Goal: Information Seeking & Learning: Learn about a topic

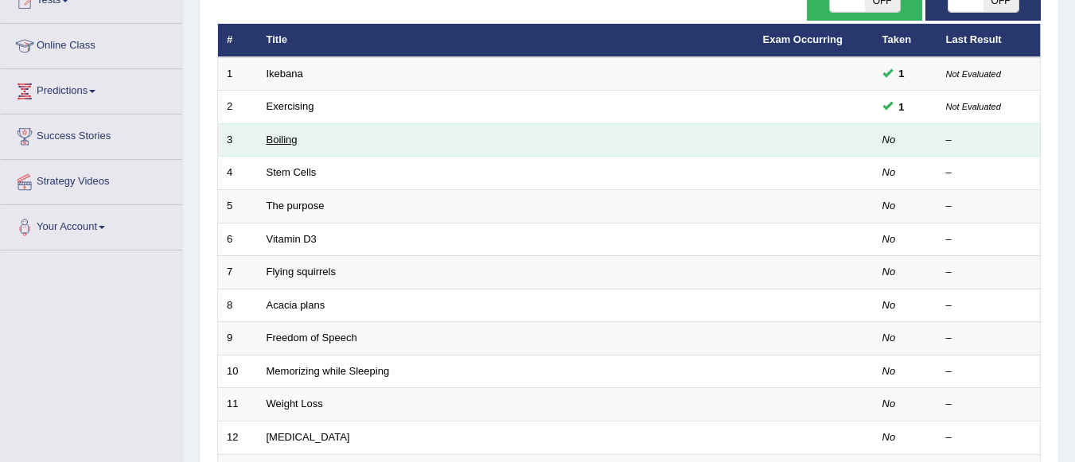
click at [286, 140] on link "Boiling" at bounding box center [282, 140] width 31 height 12
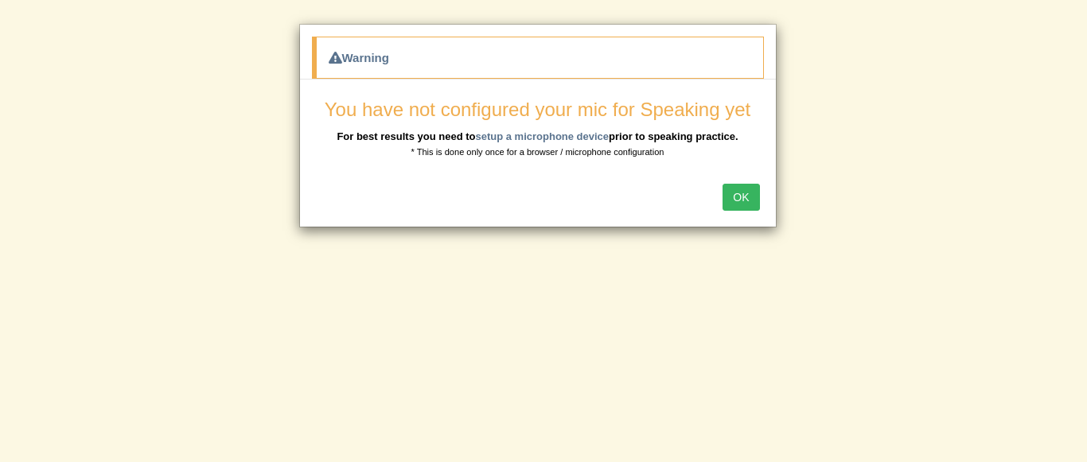
click at [743, 194] on button "OK" at bounding box center [741, 197] width 37 height 27
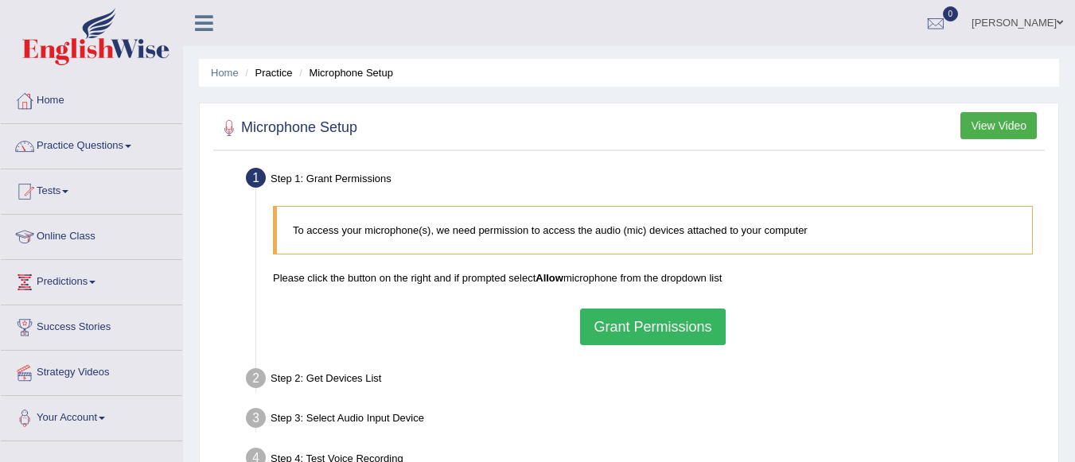
click at [657, 332] on button "Grant Permissions" at bounding box center [652, 327] width 145 height 37
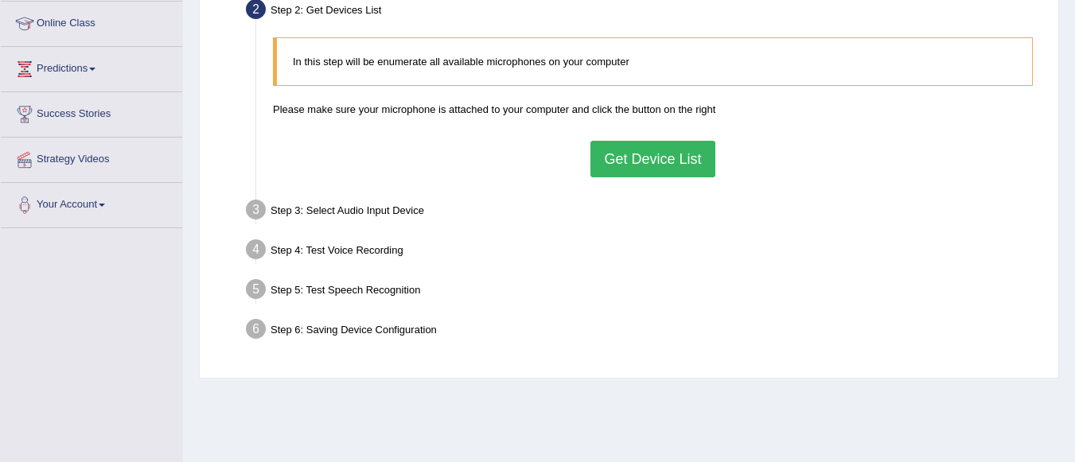
scroll to position [223, 0]
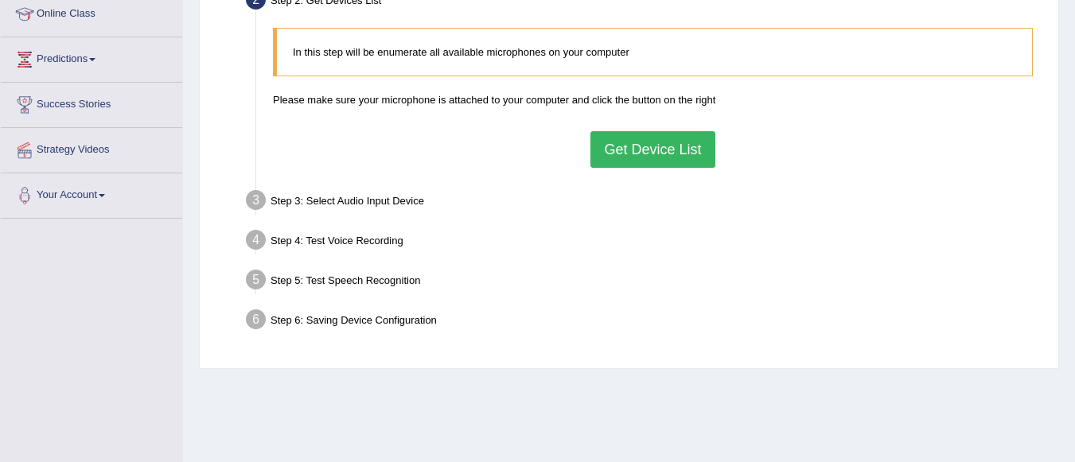
click at [669, 148] on button "Get Device List" at bounding box center [653, 149] width 124 height 37
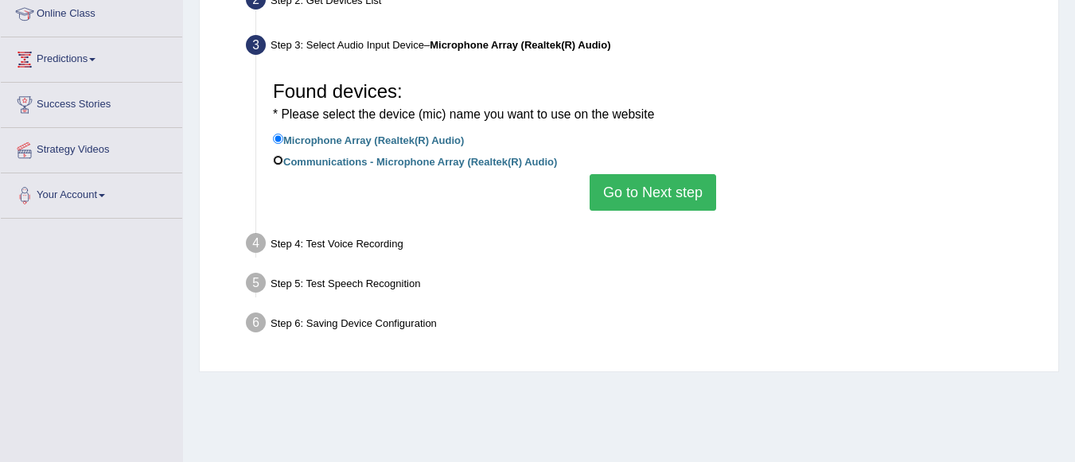
click at [276, 160] on input "Communications - Microphone Array (Realtek(R) Audio)" at bounding box center [278, 160] width 10 height 10
radio input "true"
click at [672, 190] on button "Go to Next step" at bounding box center [653, 192] width 127 height 37
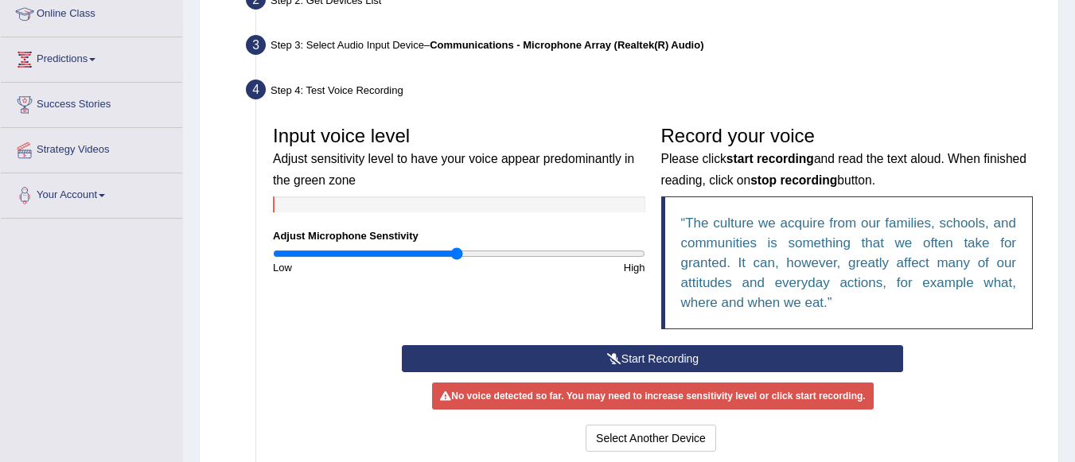
click at [630, 346] on button "Start Recording" at bounding box center [652, 358] width 501 height 27
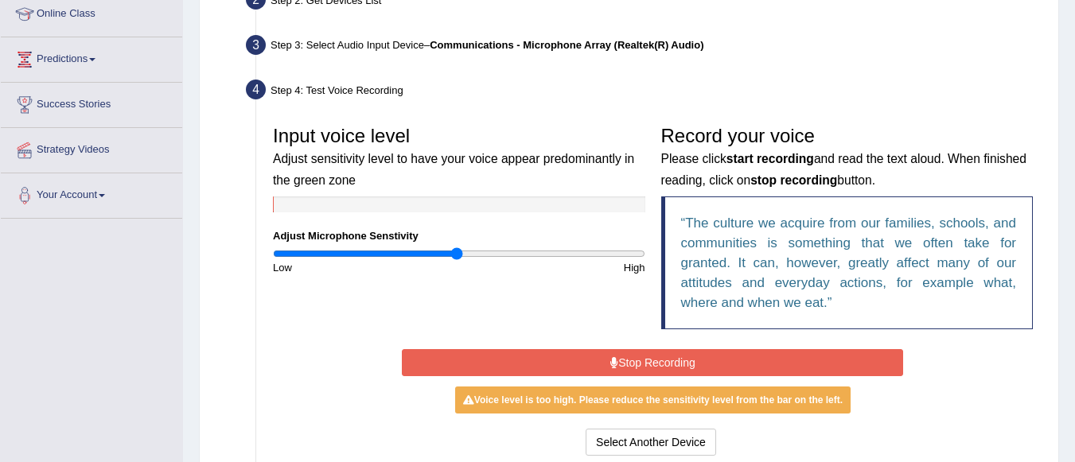
click at [658, 357] on button "Stop Recording" at bounding box center [652, 362] width 501 height 27
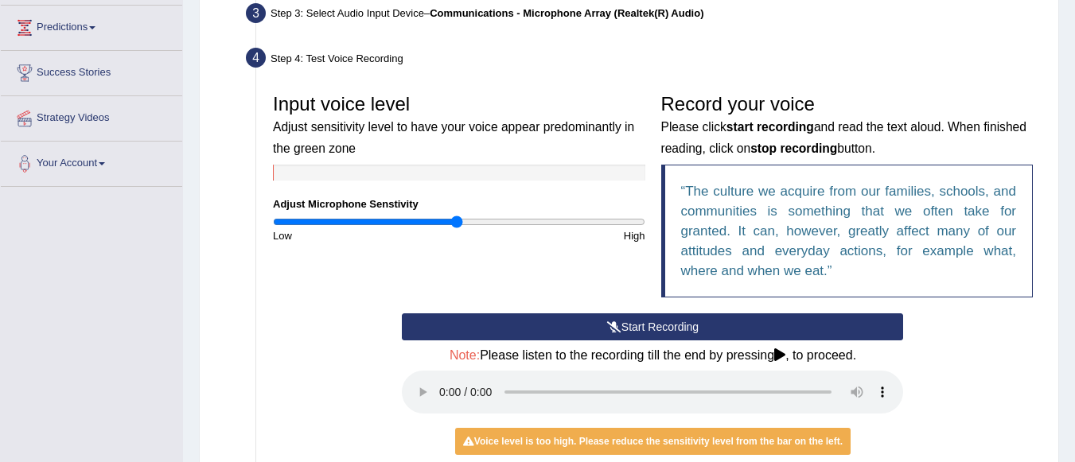
scroll to position [414, 0]
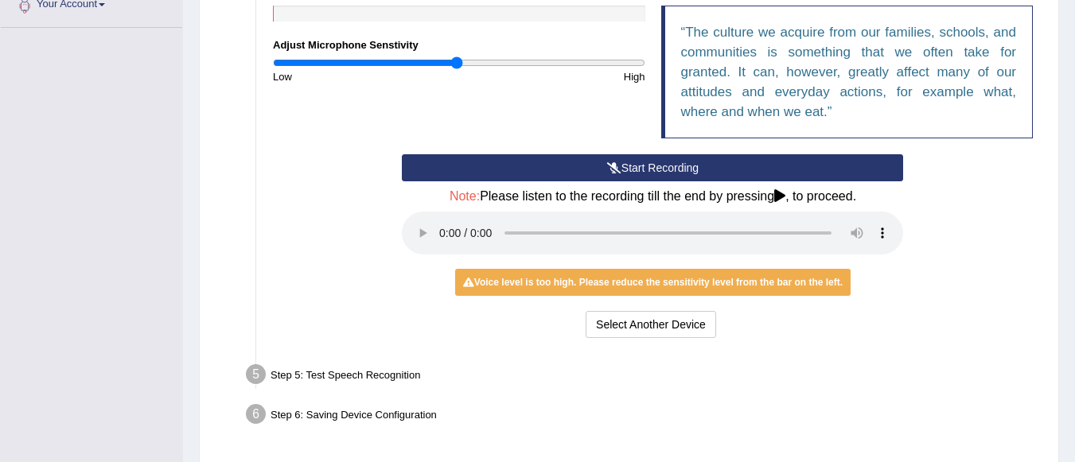
click at [785, 197] on icon at bounding box center [779, 195] width 11 height 13
click at [737, 166] on button "Start Recording" at bounding box center [652, 167] width 501 height 27
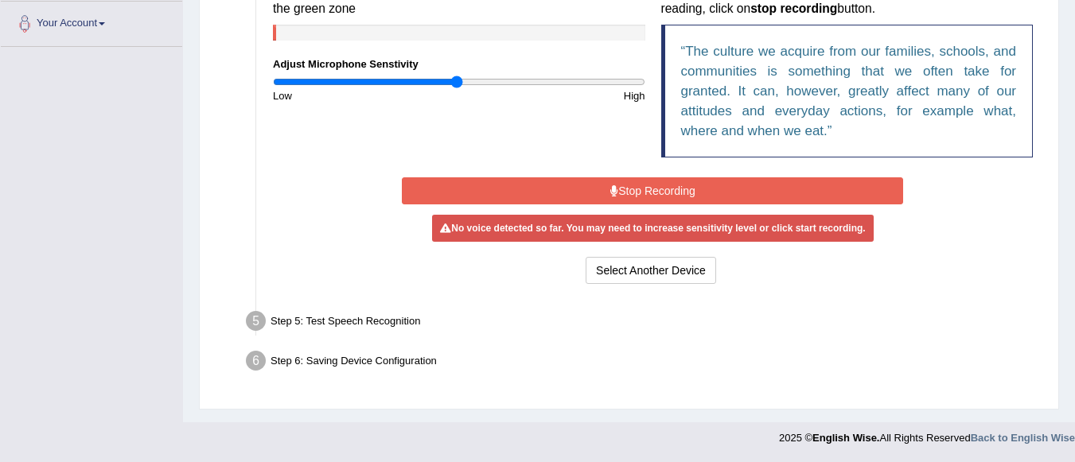
scroll to position [395, 0]
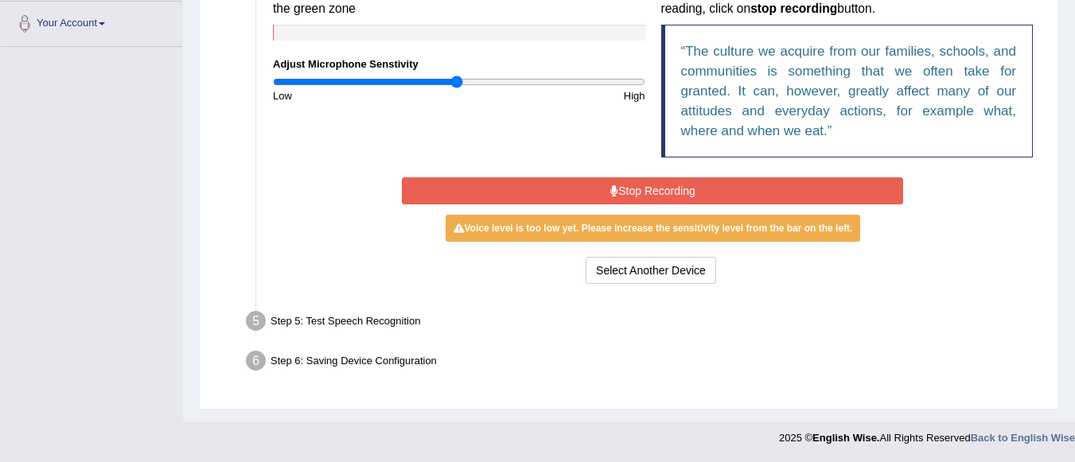
click at [705, 190] on button "Stop Recording" at bounding box center [652, 190] width 501 height 27
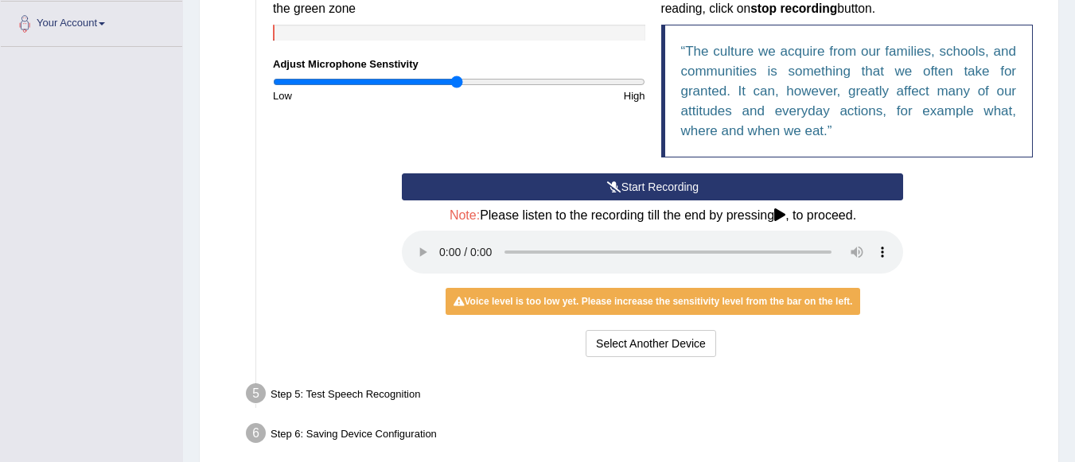
click at [684, 187] on button "Start Recording" at bounding box center [652, 187] width 501 height 27
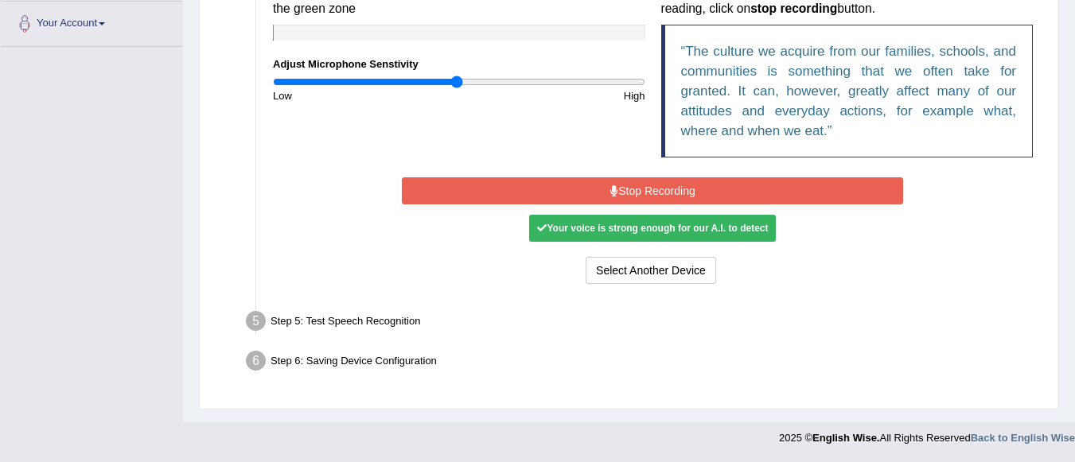
click at [684, 231] on div "Your voice is strong enough for our A.I. to detect" at bounding box center [652, 228] width 247 height 27
click at [724, 184] on button "Stop Recording" at bounding box center [652, 190] width 501 height 27
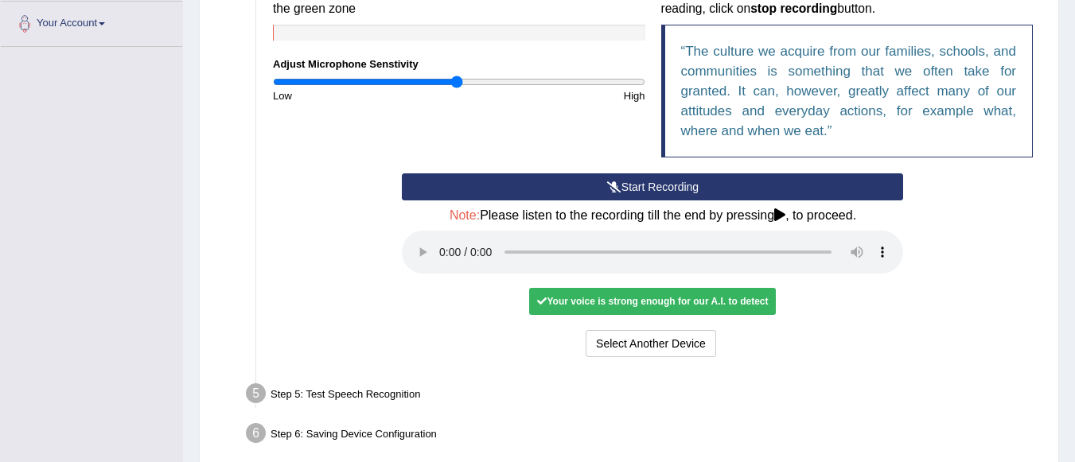
click at [671, 300] on div "Your voice is strong enough for our A.I. to detect" at bounding box center [652, 301] width 247 height 27
click at [709, 334] on button "Voice is ok. Go to Next step" at bounding box center [720, 343] width 158 height 27
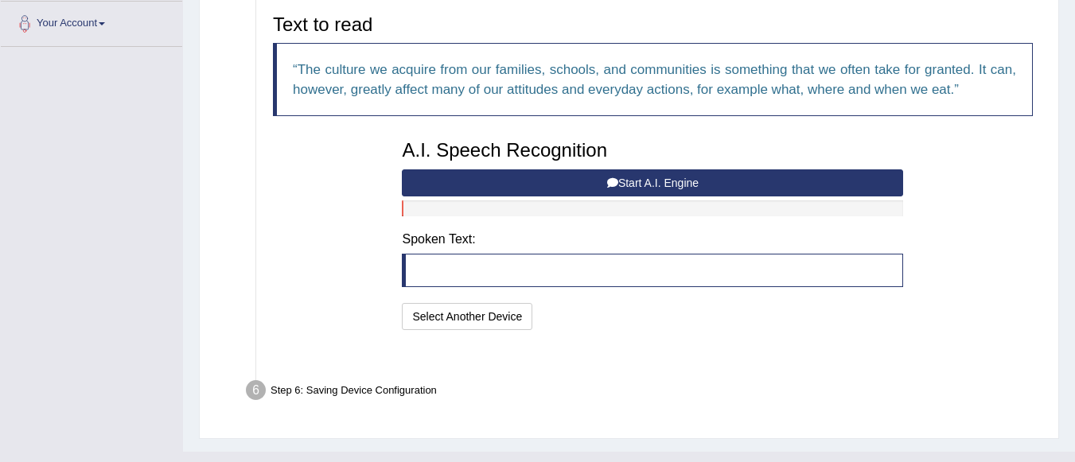
scroll to position [385, 0]
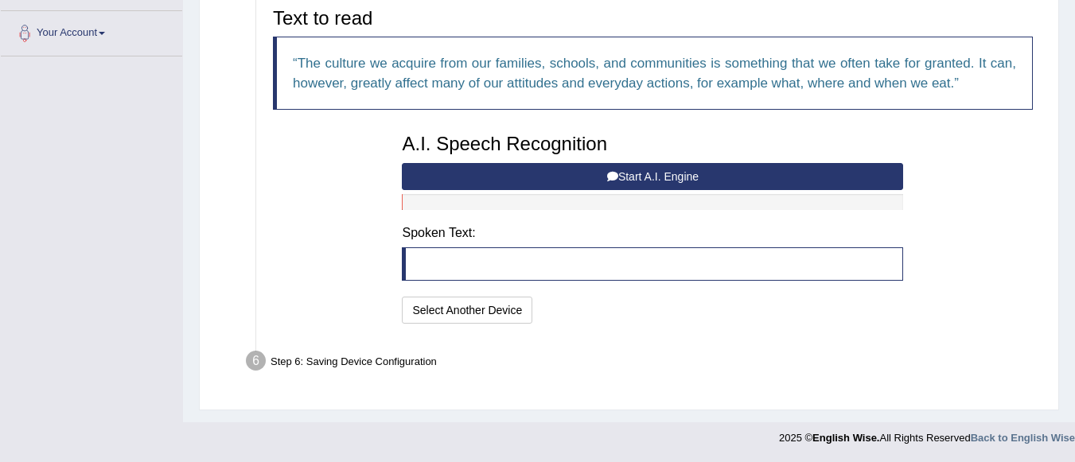
click at [669, 178] on button "Start A.I. Engine" at bounding box center [652, 176] width 501 height 27
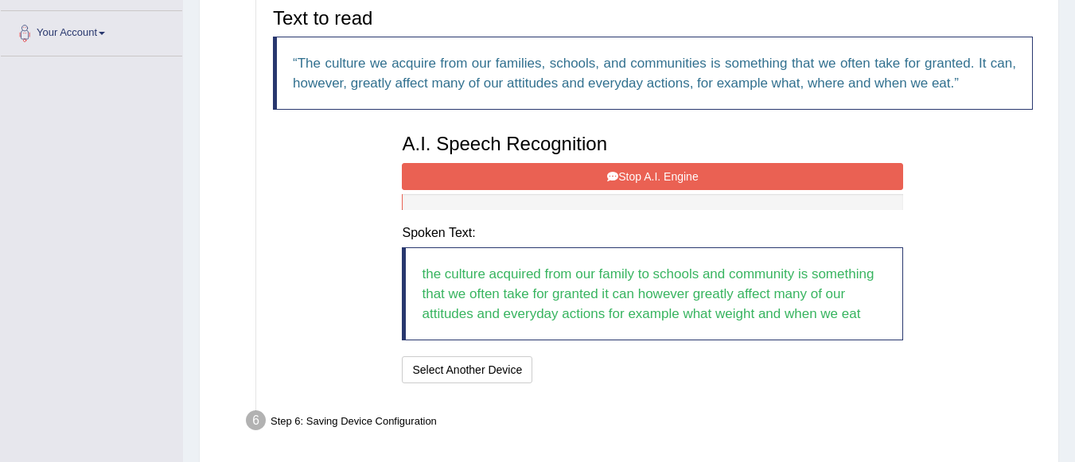
click at [669, 178] on button "Stop A.I. Engine" at bounding box center [652, 176] width 501 height 27
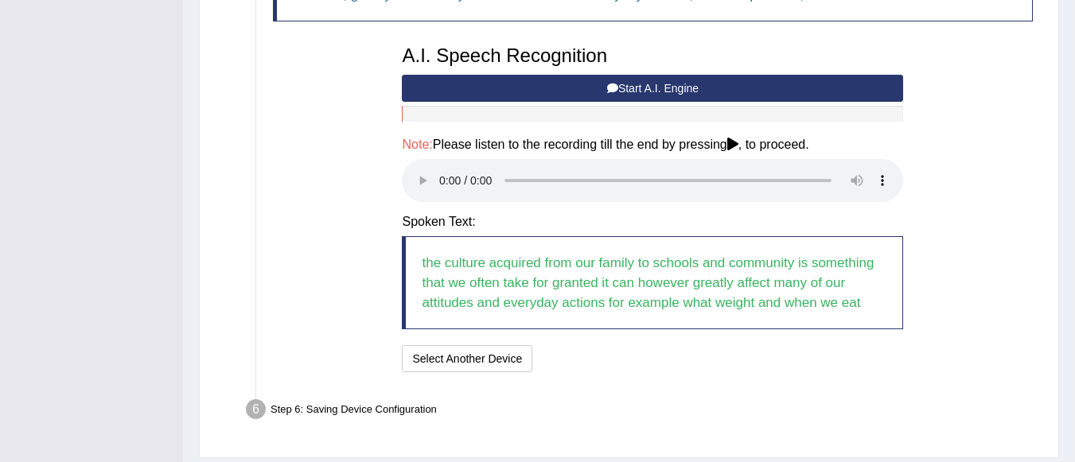
scroll to position [522, 0]
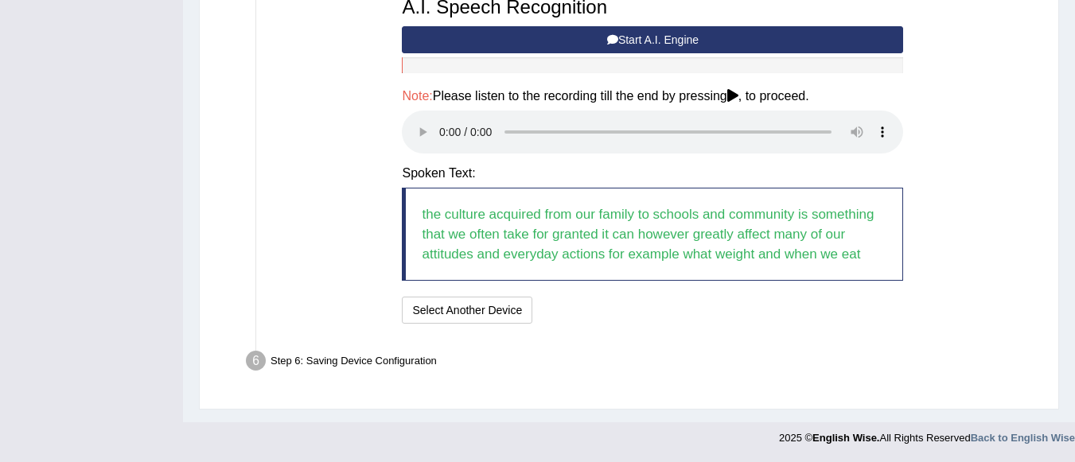
click at [739, 94] on icon at bounding box center [733, 95] width 11 height 13
click at [722, 38] on button "Start A.I. Engine" at bounding box center [652, 39] width 501 height 27
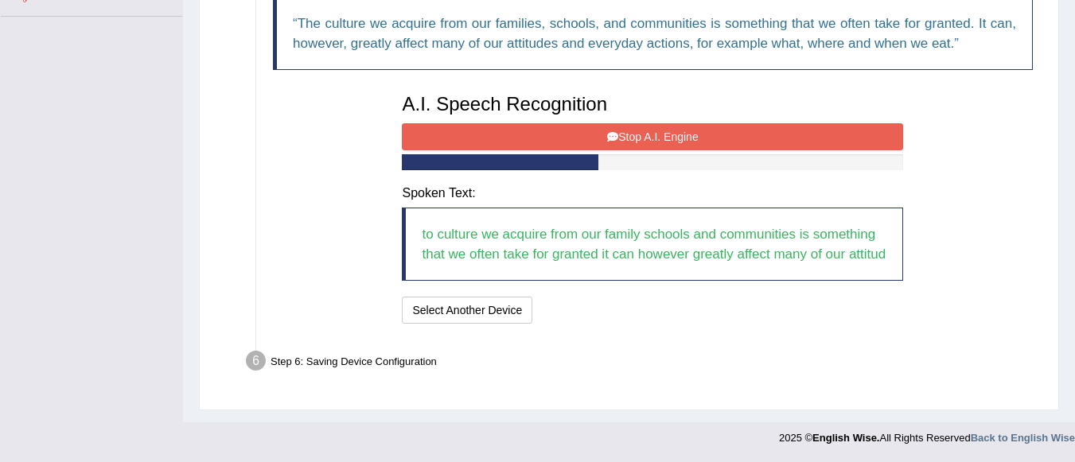
scroll to position [445, 0]
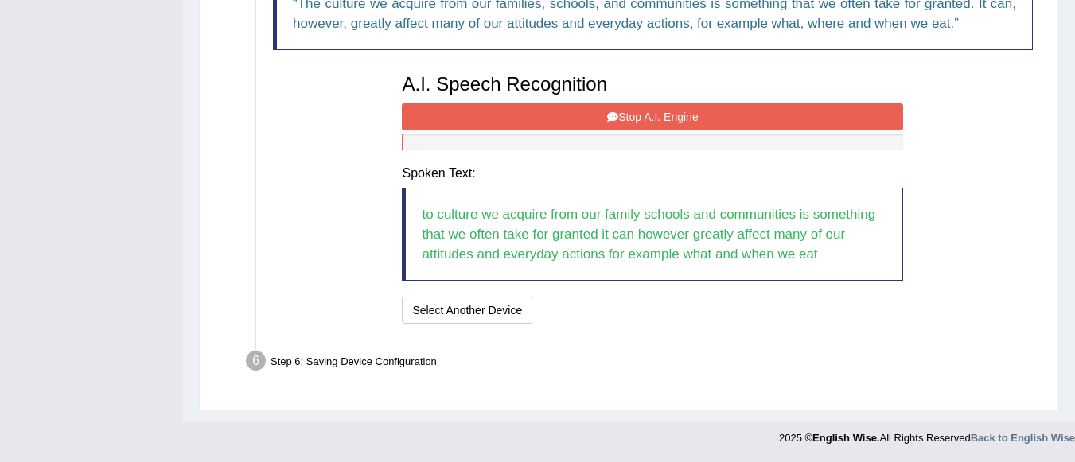
click at [678, 115] on button "Stop A.I. Engine" at bounding box center [652, 116] width 501 height 27
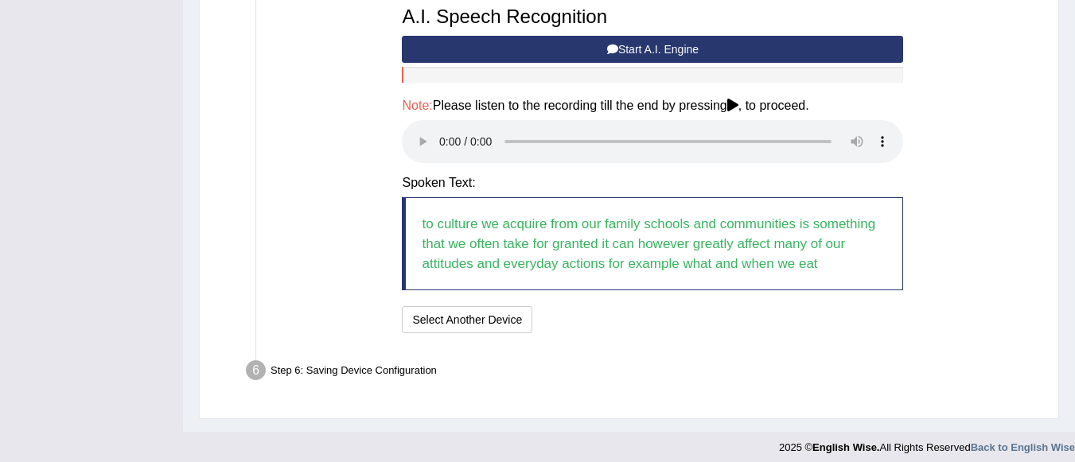
scroll to position [522, 0]
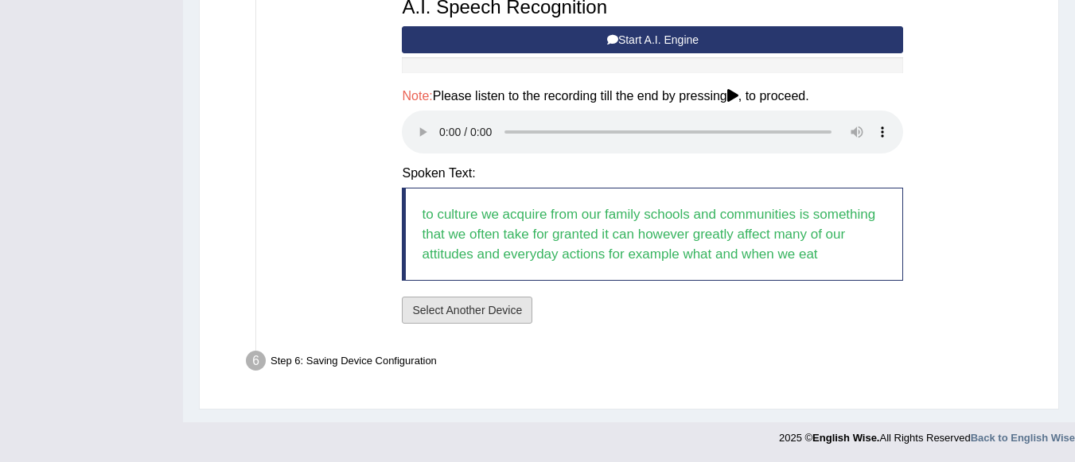
click at [461, 307] on button "Select Another Device" at bounding box center [467, 310] width 131 height 27
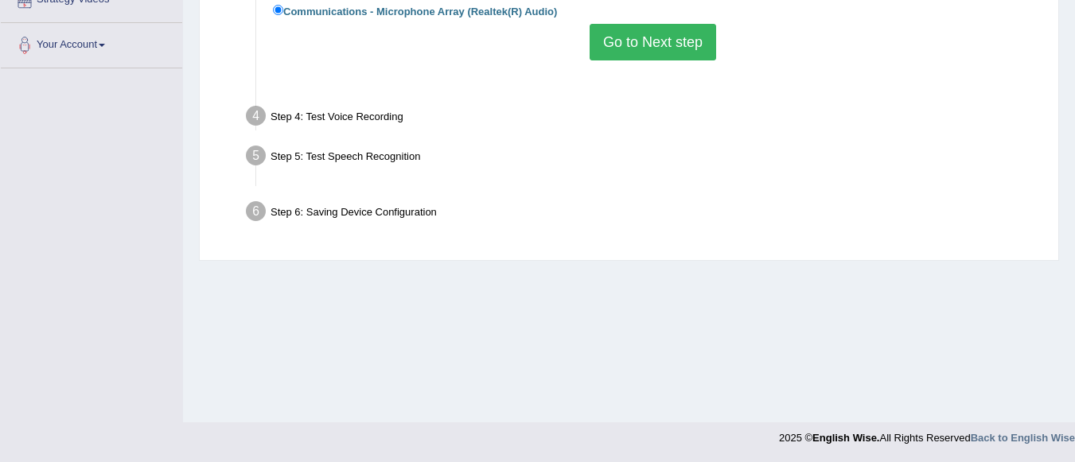
scroll to position [373, 0]
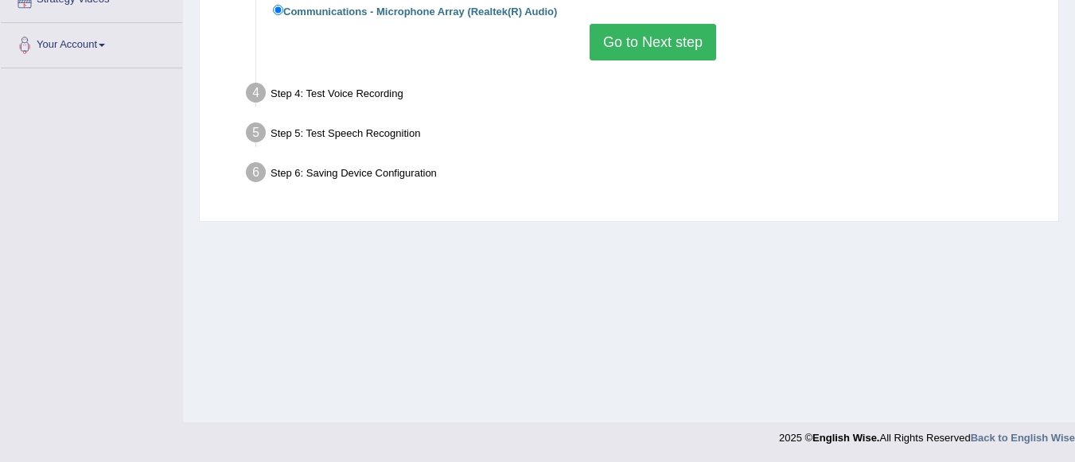
click at [648, 46] on button "Go to Next step" at bounding box center [653, 42] width 127 height 37
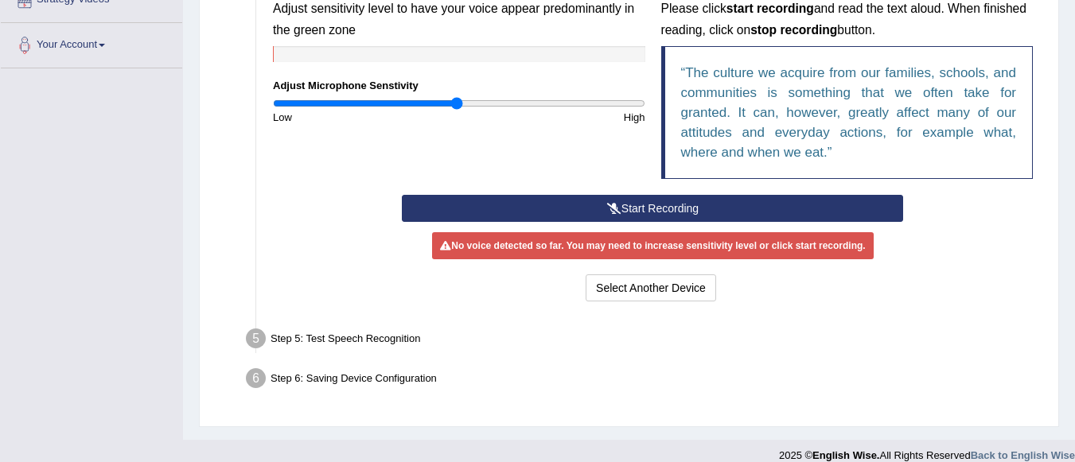
click at [607, 205] on icon at bounding box center [614, 208] width 14 height 11
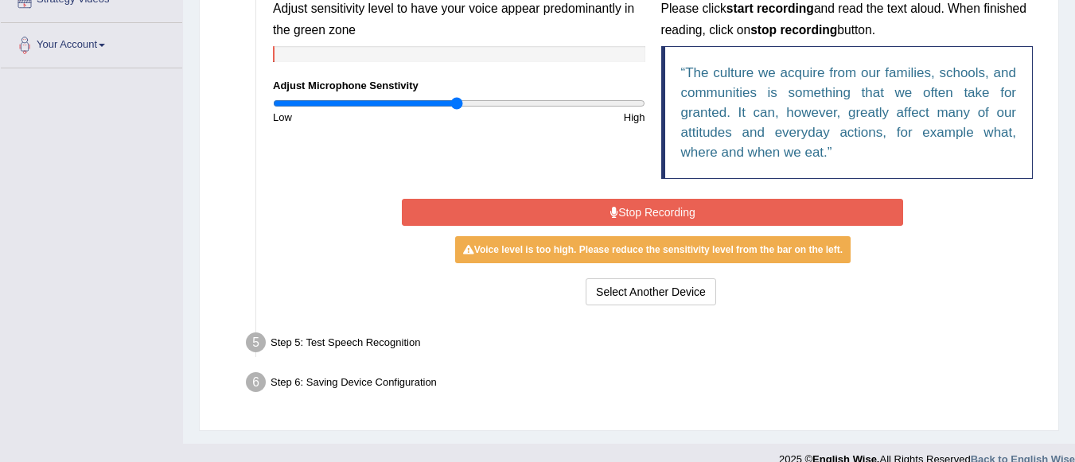
click at [607, 205] on button "Stop Recording" at bounding box center [652, 212] width 501 height 27
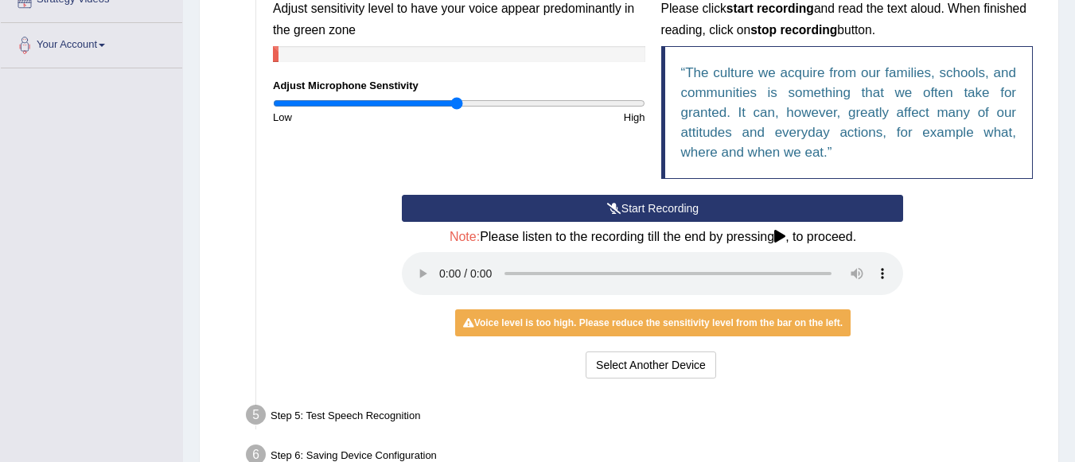
click at [646, 197] on button "Start Recording" at bounding box center [652, 208] width 501 height 27
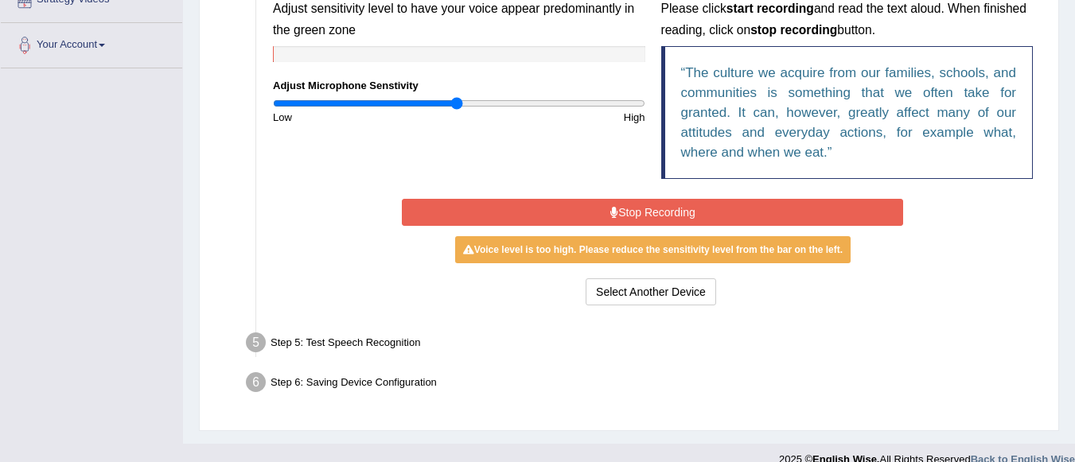
click at [645, 216] on button "Stop Recording" at bounding box center [652, 212] width 501 height 27
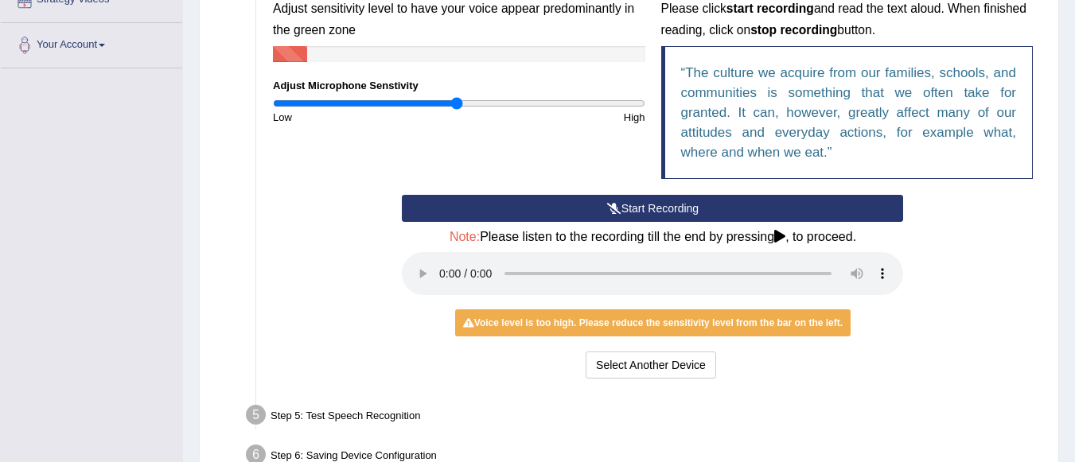
click at [634, 200] on button "Start Recording" at bounding box center [652, 208] width 501 height 27
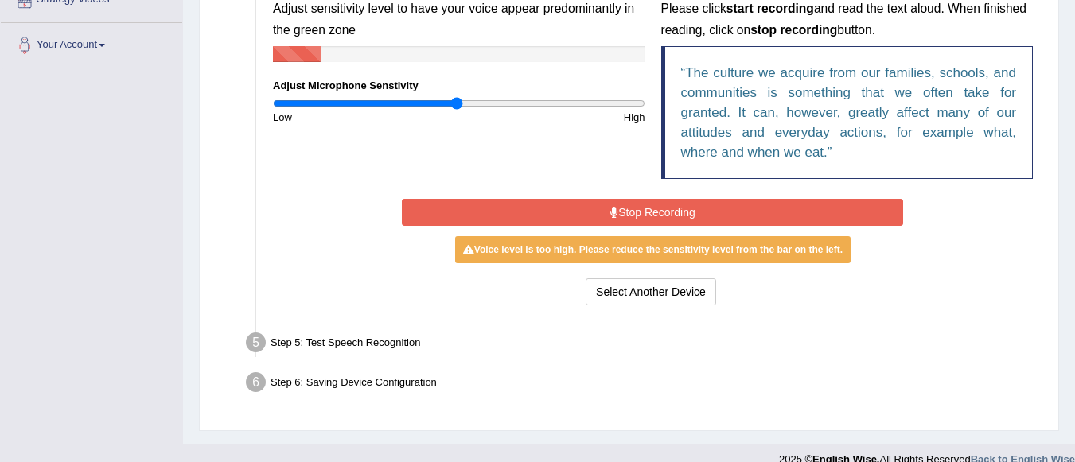
click at [634, 200] on button "Stop Recording" at bounding box center [652, 212] width 501 height 27
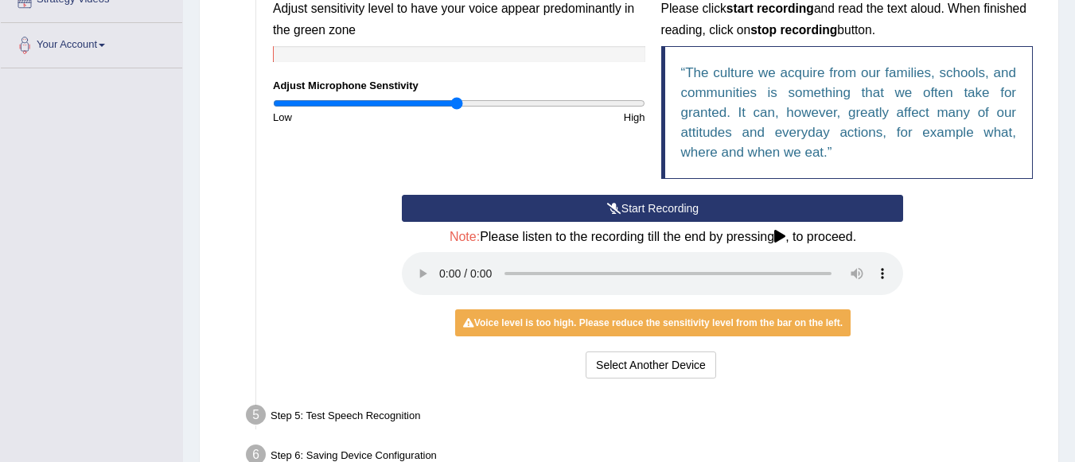
click at [746, 205] on button "Start Recording" at bounding box center [652, 208] width 501 height 27
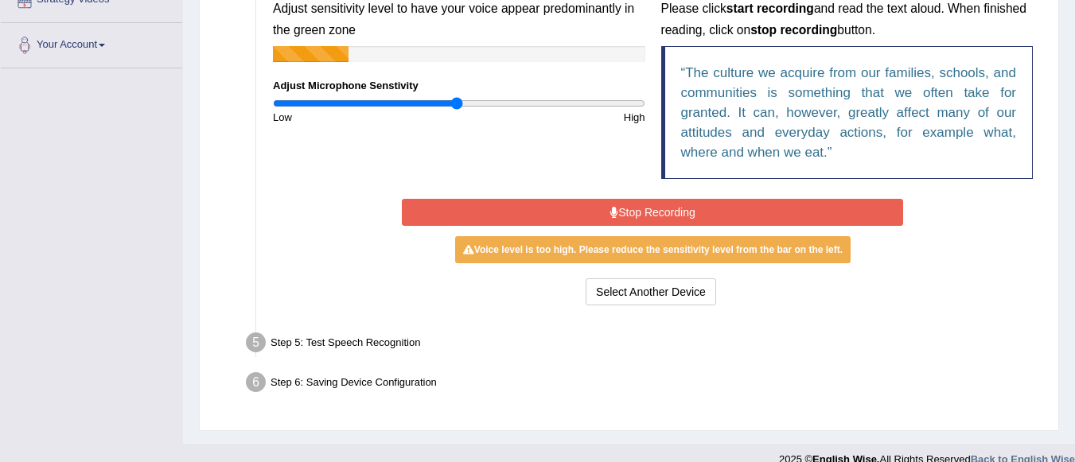
click at [746, 205] on button "Stop Recording" at bounding box center [652, 212] width 501 height 27
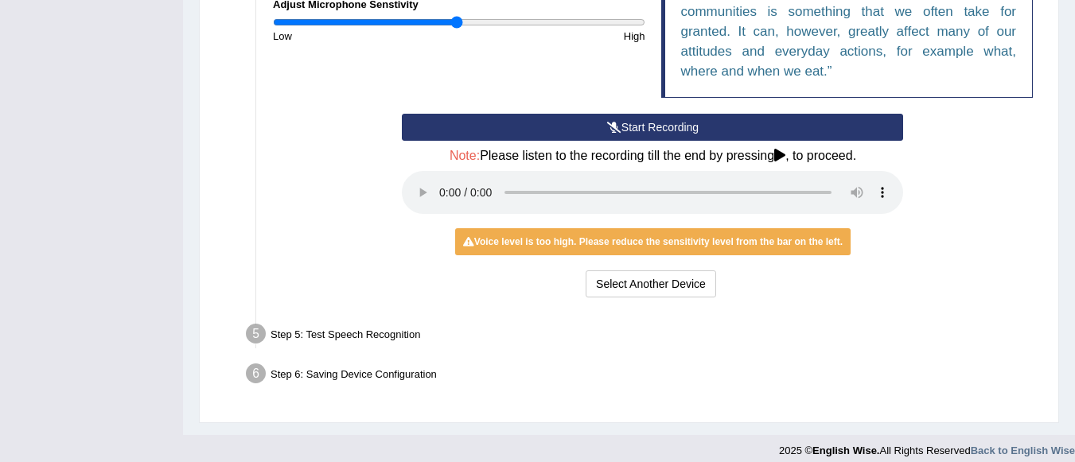
scroll to position [467, 0]
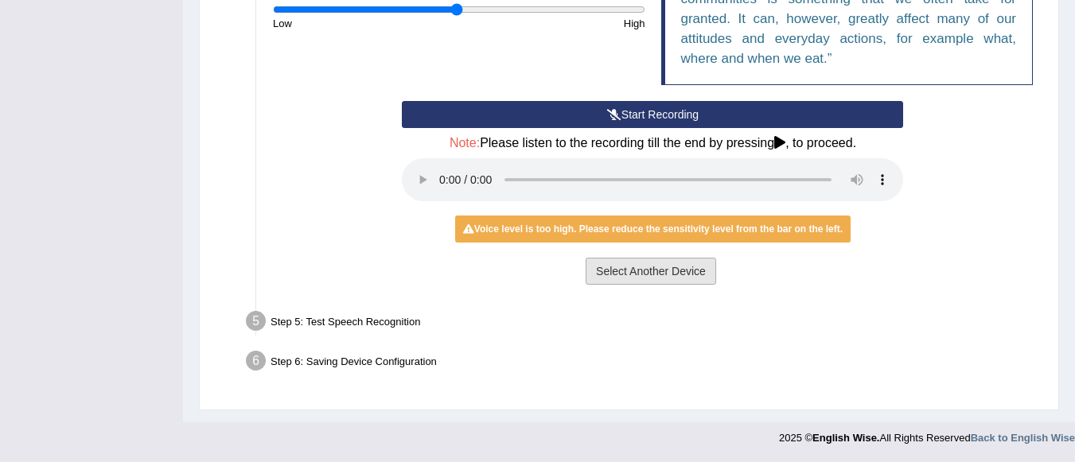
click at [632, 271] on button "Select Another Device" at bounding box center [651, 271] width 131 height 27
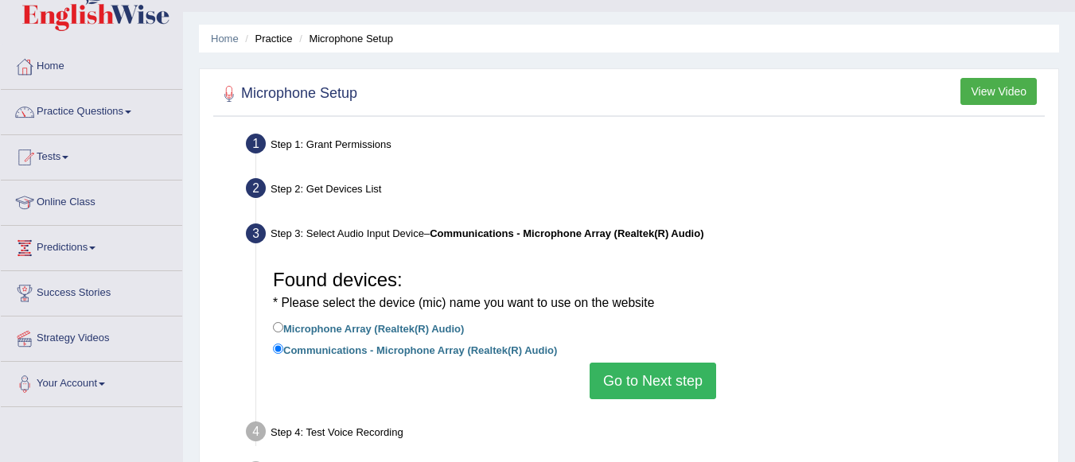
scroll to position [0, 0]
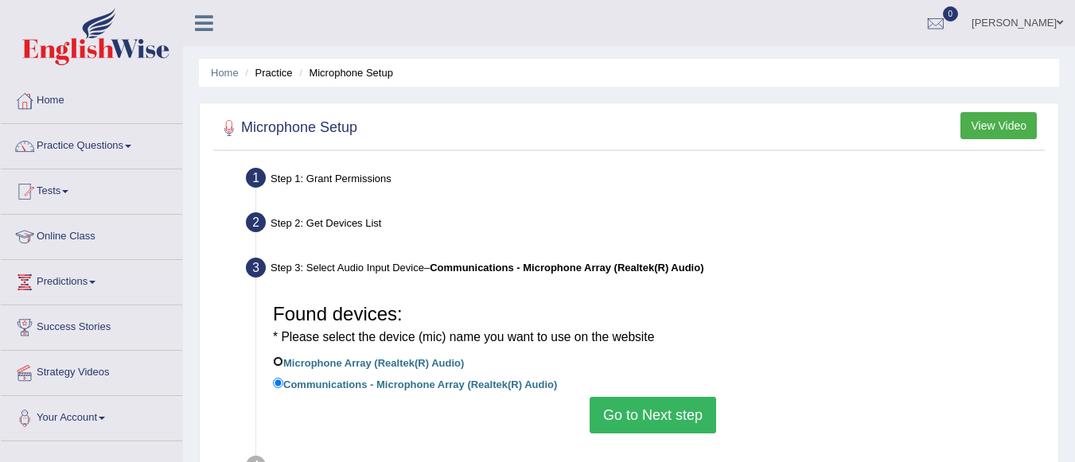
click at [281, 361] on input "Microphone Array (Realtek(R) Audio)" at bounding box center [278, 362] width 10 height 10
radio input "true"
click at [638, 421] on button "Go to Next step" at bounding box center [653, 415] width 127 height 37
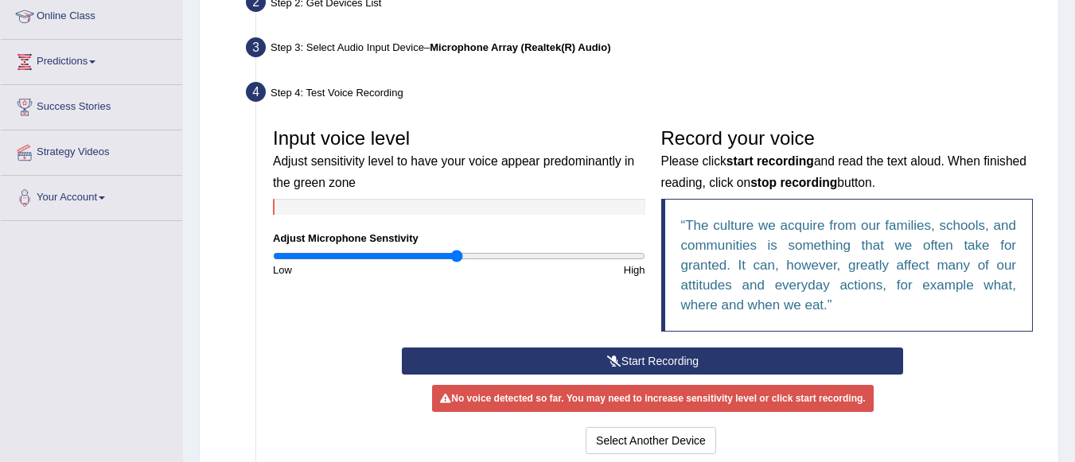
scroll to position [287, 0]
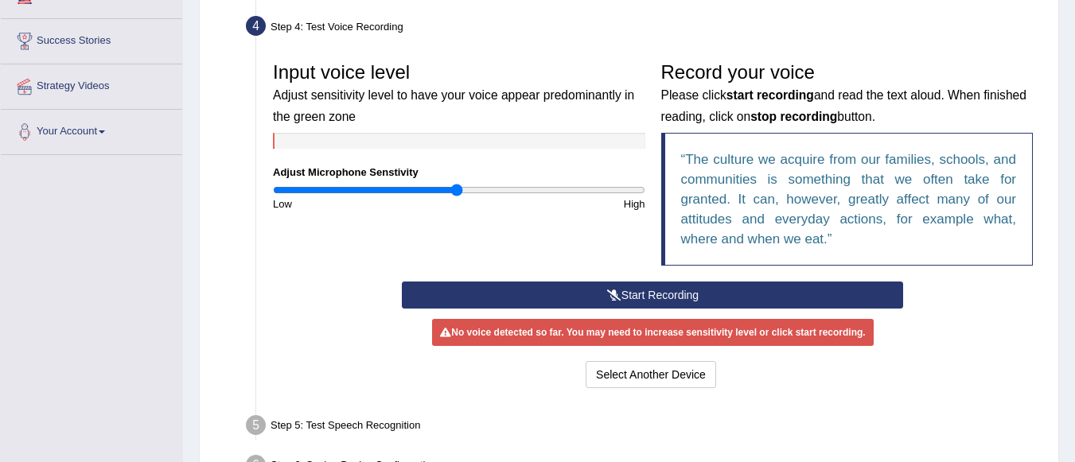
click at [657, 287] on button "Start Recording" at bounding box center [652, 295] width 501 height 27
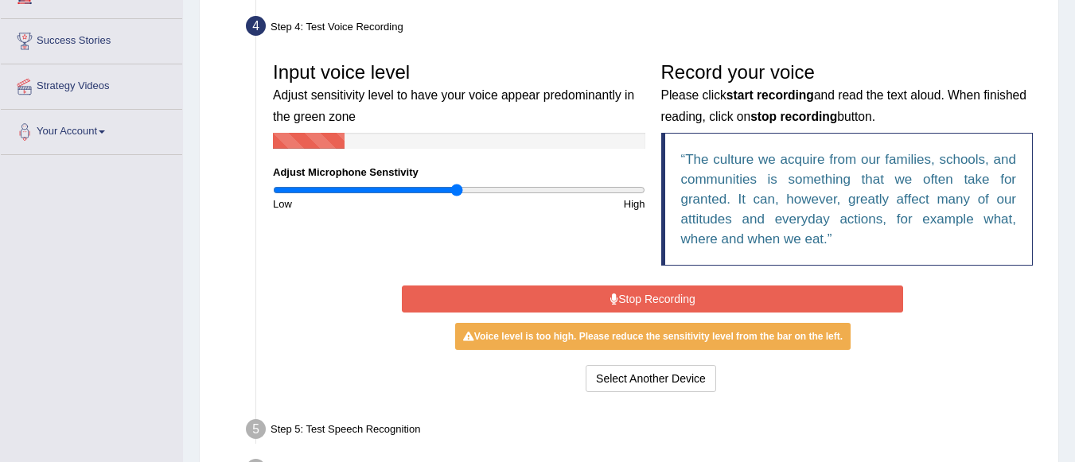
click at [657, 287] on button "Stop Recording" at bounding box center [652, 299] width 501 height 27
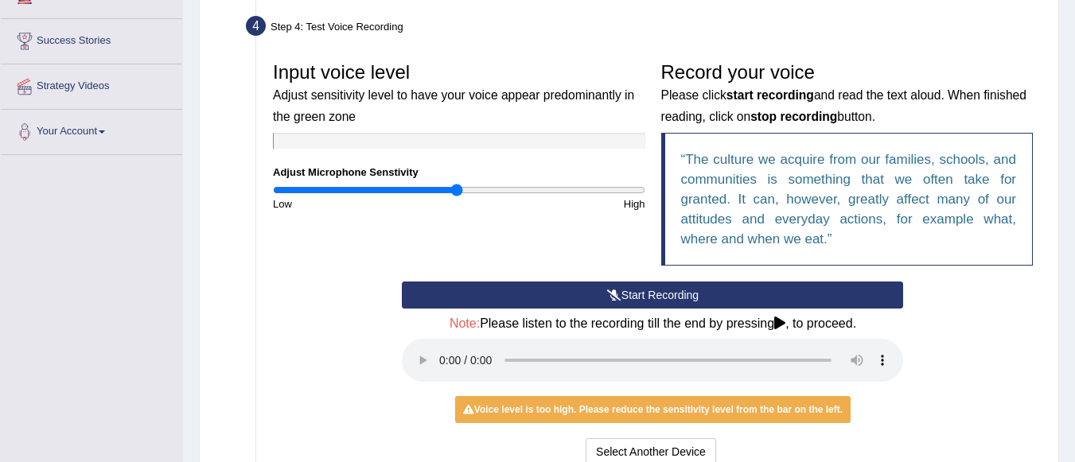
click at [743, 298] on button "Start Recording" at bounding box center [652, 295] width 501 height 27
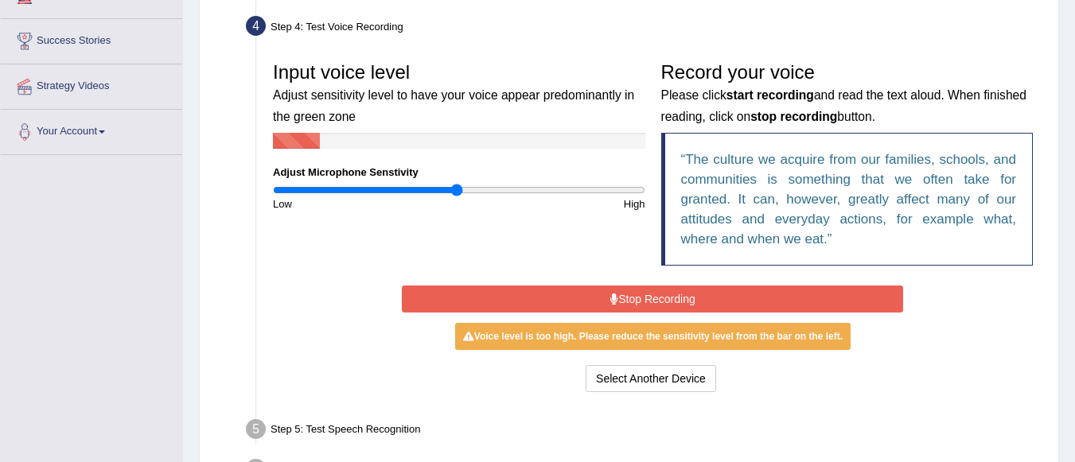
click at [743, 298] on button "Stop Recording" at bounding box center [652, 299] width 501 height 27
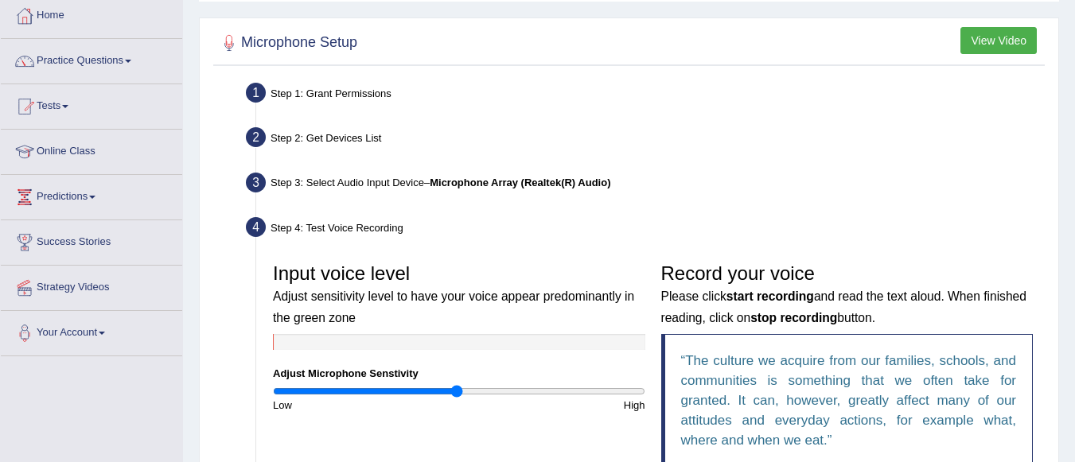
scroll to position [53, 0]
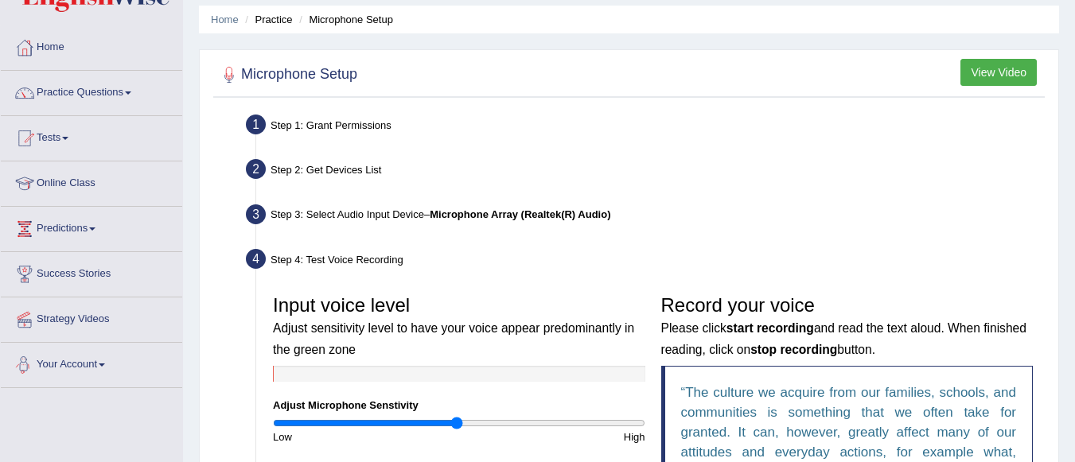
click at [105, 365] on span at bounding box center [102, 365] width 6 height 3
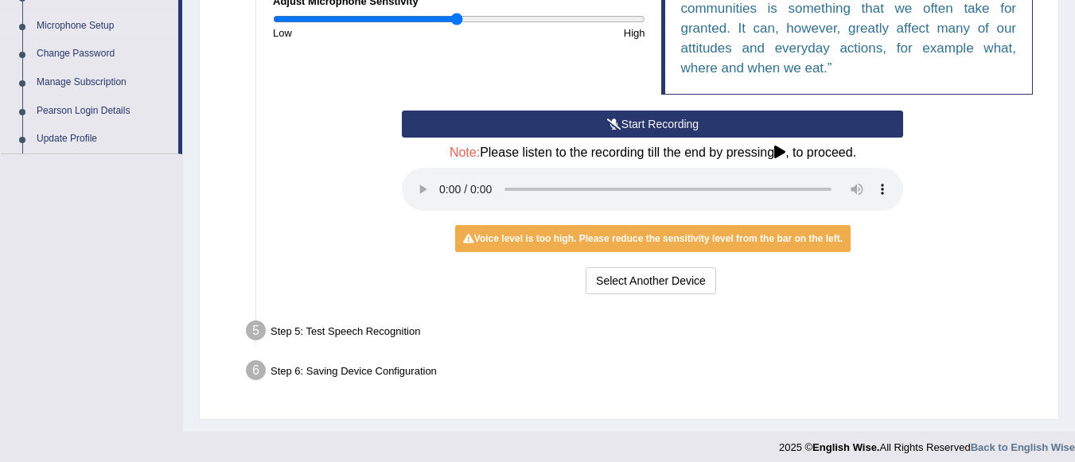
click at [107, 21] on link "Microphone Setup" at bounding box center [103, 26] width 149 height 29
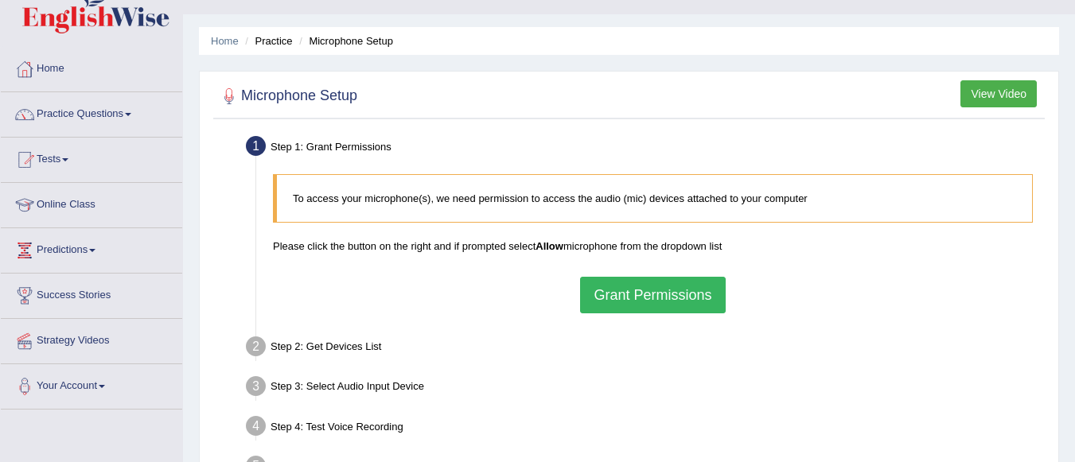
click at [615, 292] on button "Grant Permissions" at bounding box center [652, 295] width 145 height 37
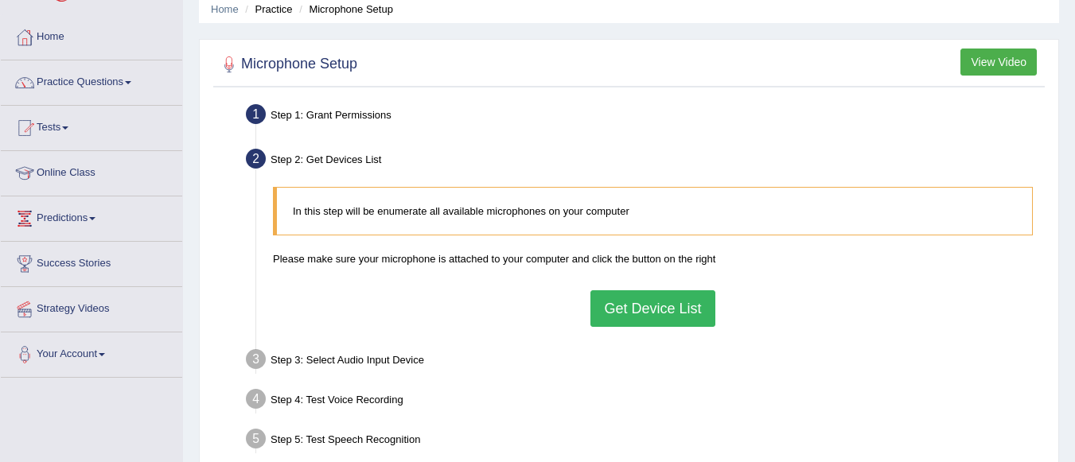
scroll to position [127, 0]
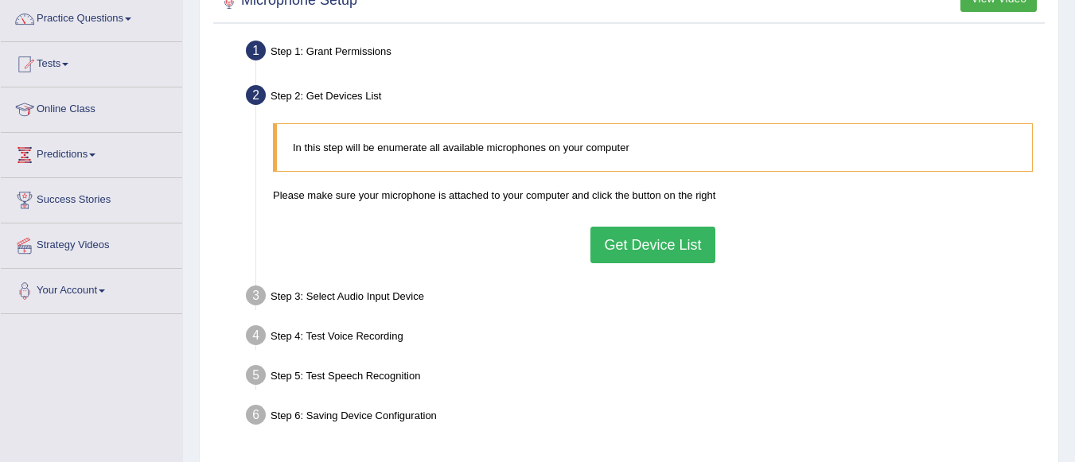
click at [697, 240] on button "Get Device List" at bounding box center [653, 245] width 124 height 37
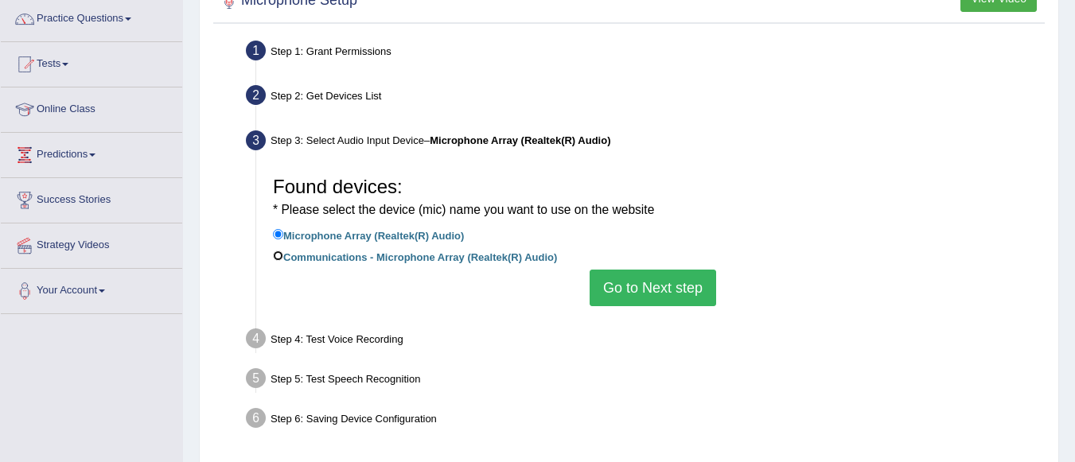
click at [280, 253] on input "Communications - Microphone Array (Realtek(R) Audio)" at bounding box center [278, 256] width 10 height 10
radio input "true"
click at [681, 287] on button "Go to Next step" at bounding box center [653, 288] width 127 height 37
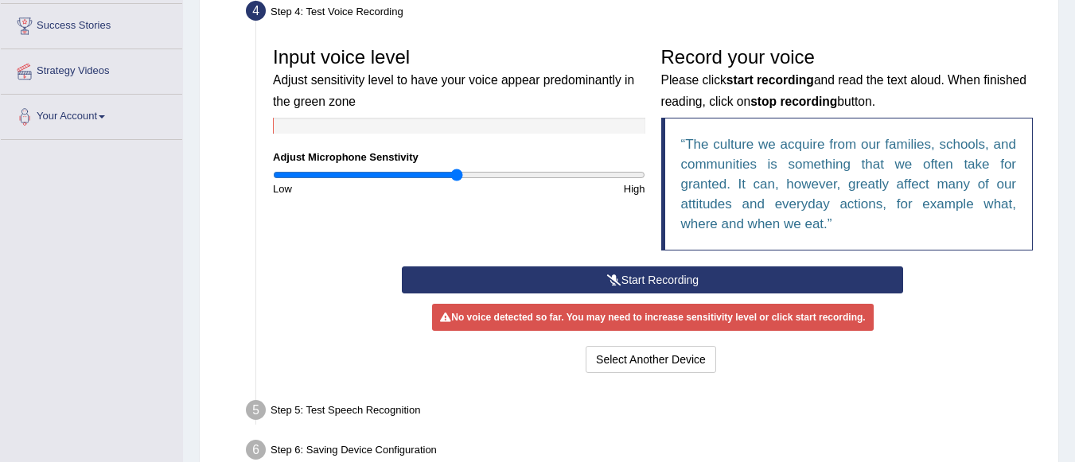
scroll to position [318, 0]
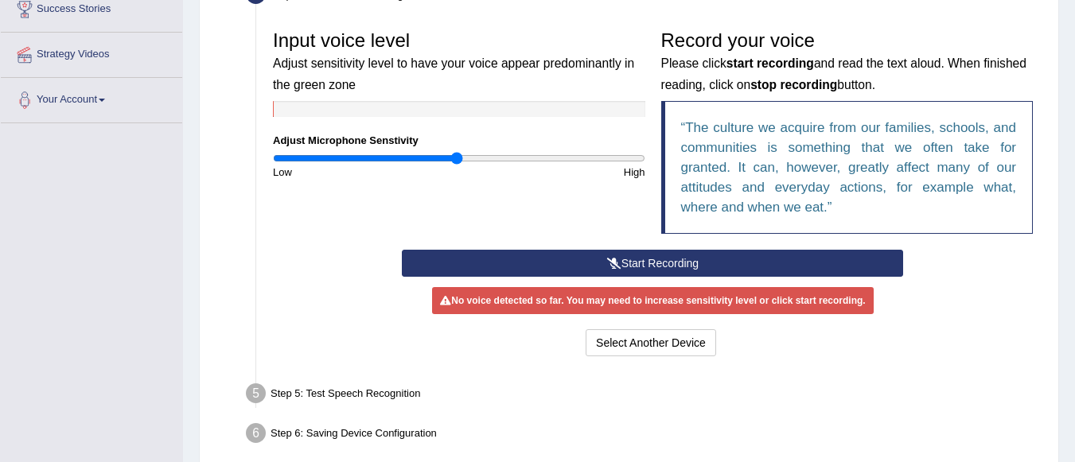
click at [694, 259] on button "Start Recording" at bounding box center [652, 263] width 501 height 27
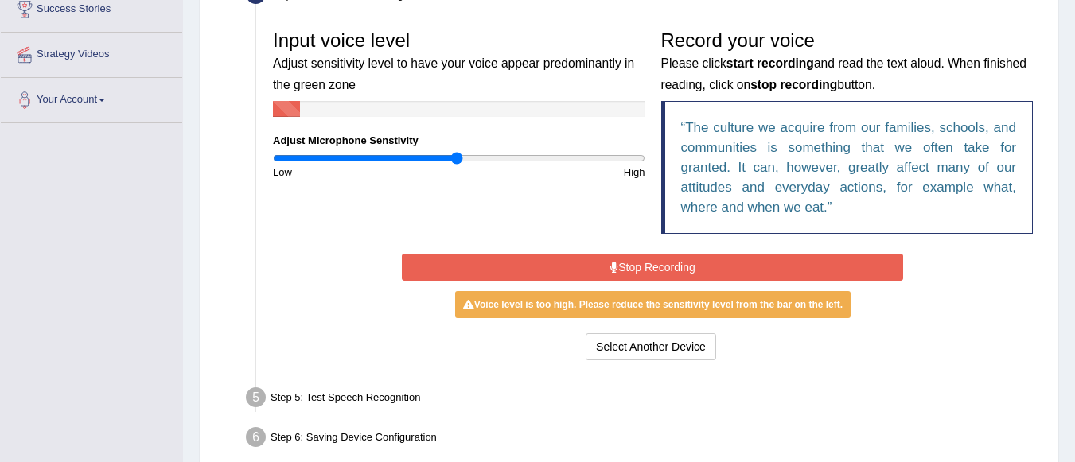
click at [694, 259] on button "Stop Recording" at bounding box center [652, 267] width 501 height 27
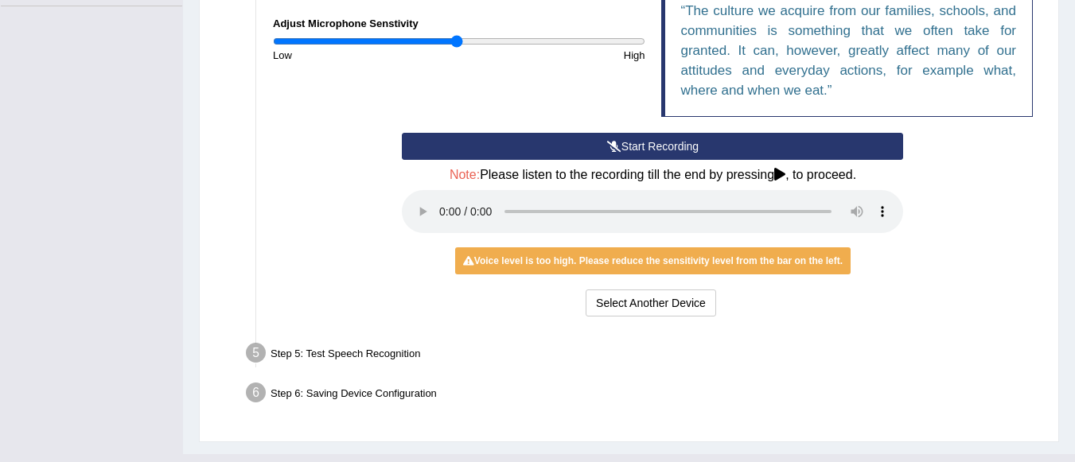
scroll to position [404, 0]
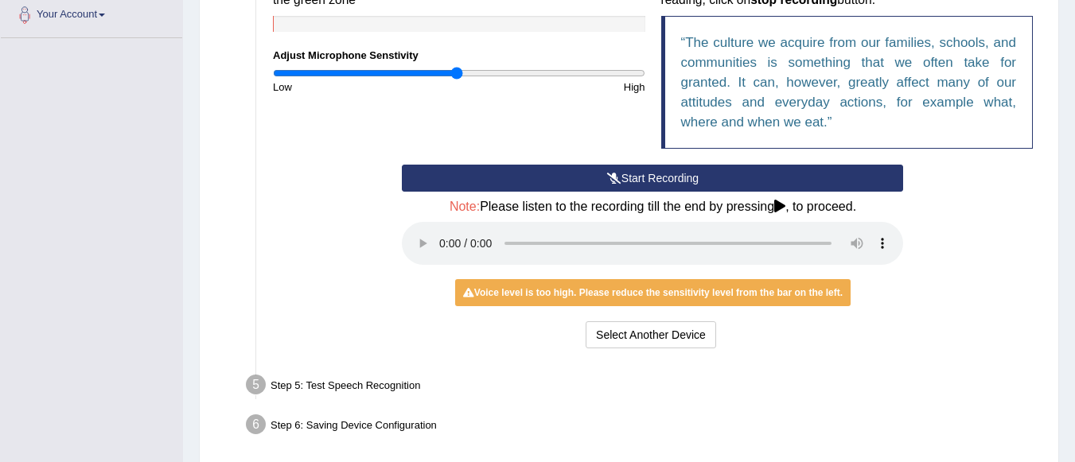
click at [652, 174] on button "Start Recording" at bounding box center [652, 178] width 501 height 27
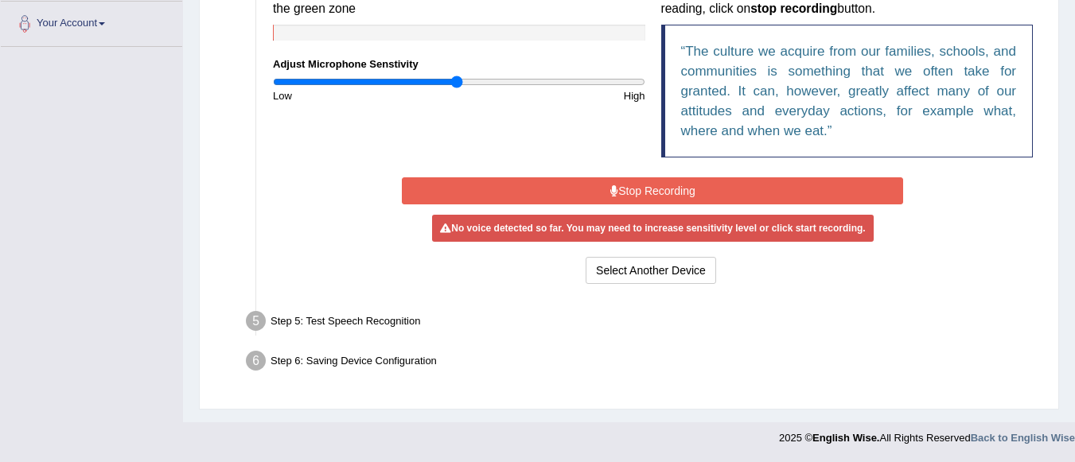
scroll to position [395, 0]
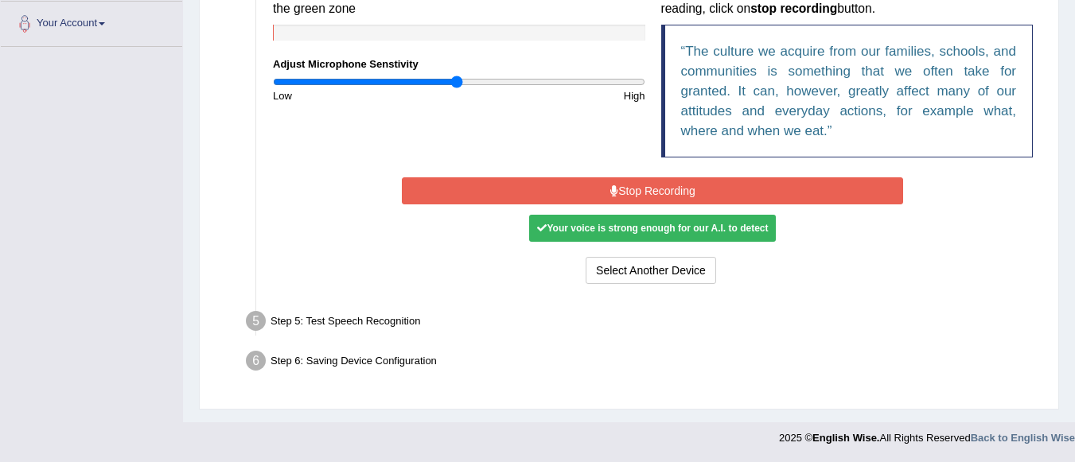
click at [665, 192] on button "Stop Recording" at bounding box center [652, 190] width 501 height 27
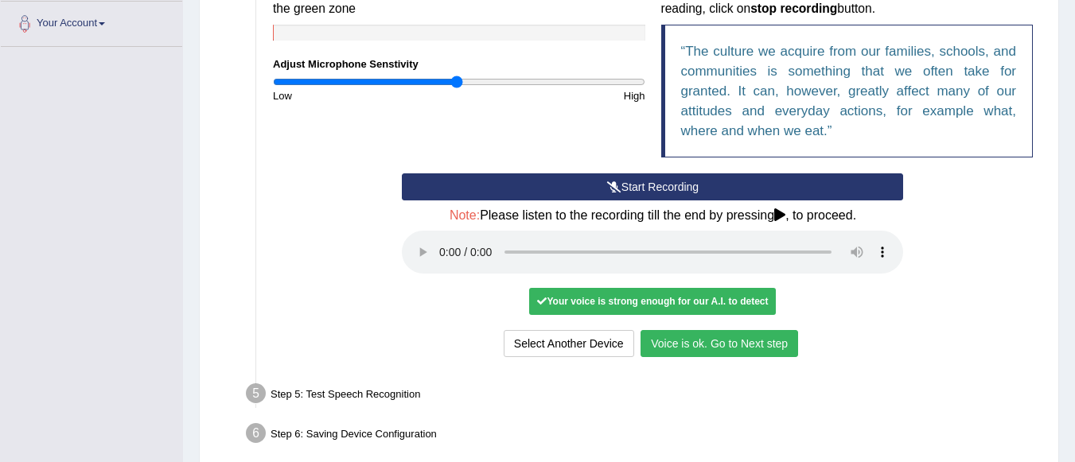
click at [696, 341] on button "Voice is ok. Go to Next step" at bounding box center [720, 343] width 158 height 27
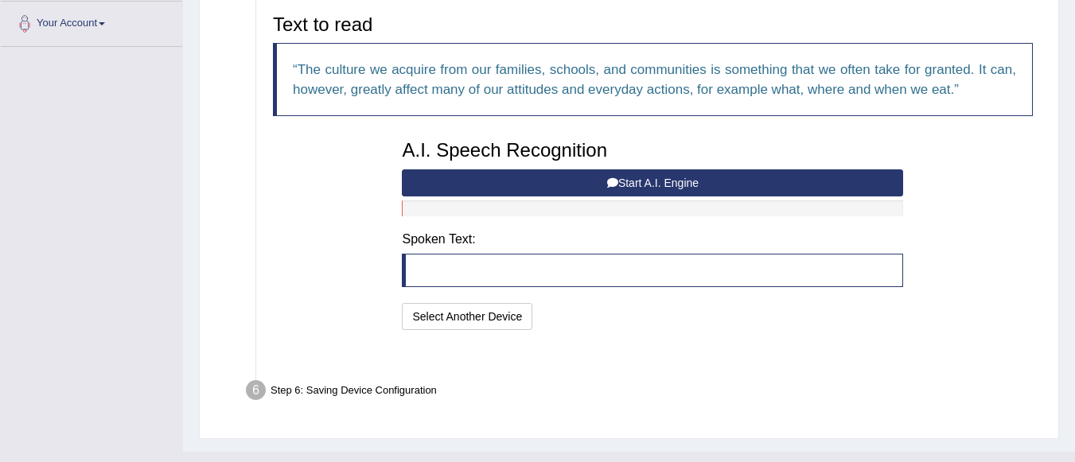
scroll to position [385, 0]
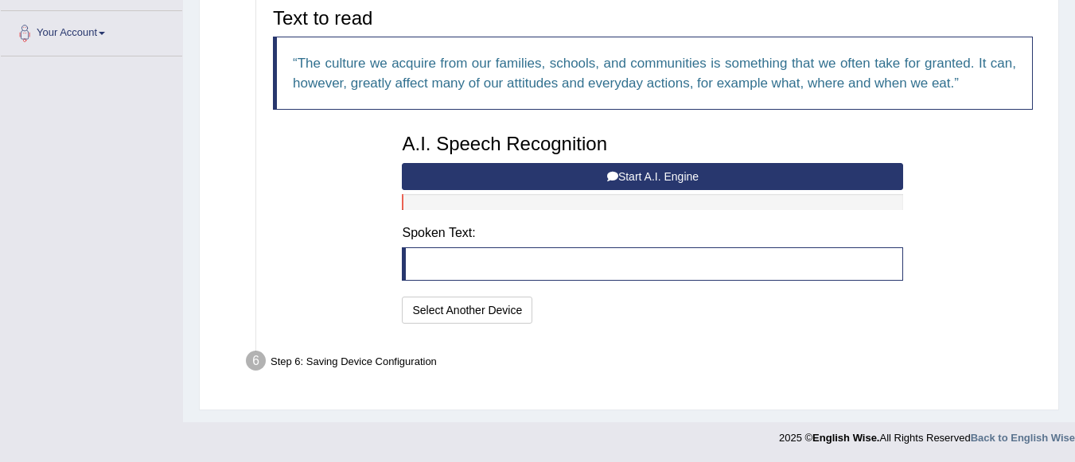
click at [716, 170] on button "Start A.I. Engine" at bounding box center [652, 176] width 501 height 27
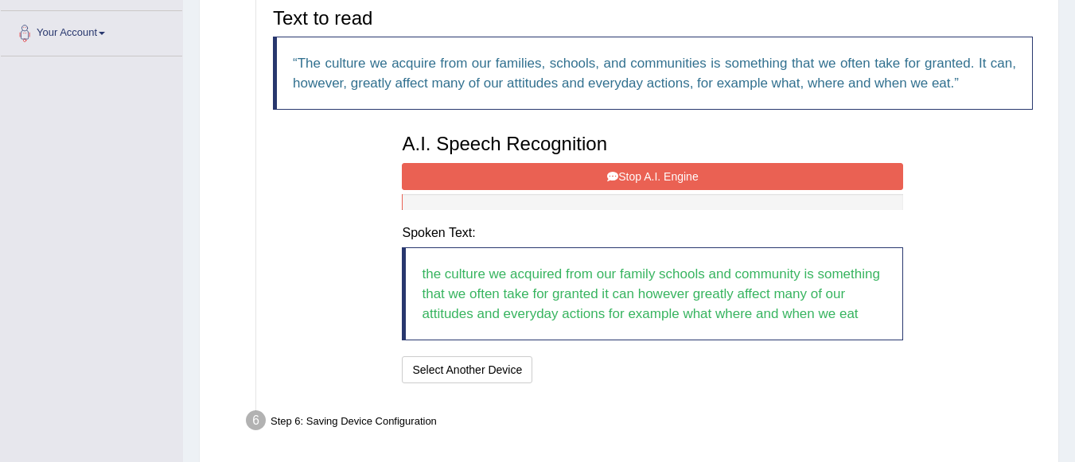
click at [716, 170] on button "Stop A.I. Engine" at bounding box center [652, 176] width 501 height 27
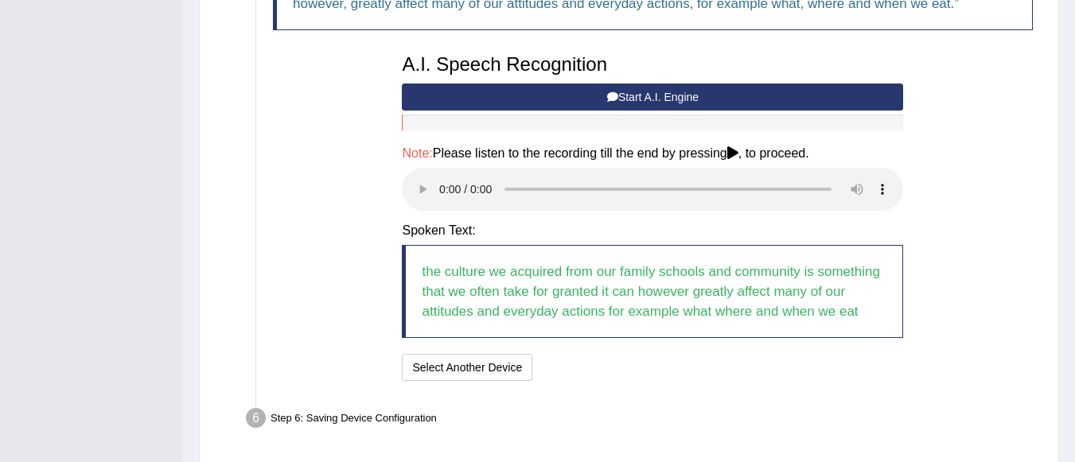
scroll to position [522, 0]
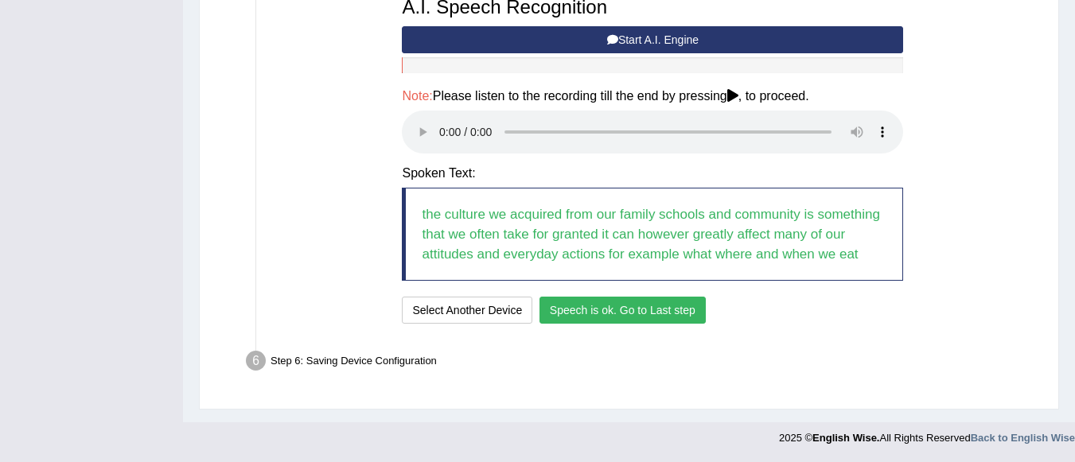
click at [623, 306] on button "Speech is ok. Go to Last step" at bounding box center [623, 310] width 166 height 27
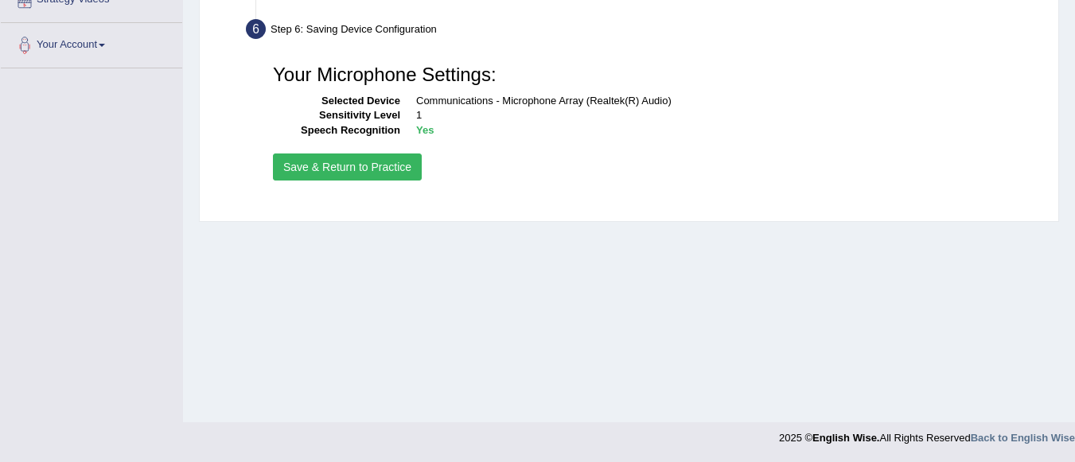
click at [386, 162] on button "Save & Return to Practice" at bounding box center [347, 167] width 149 height 27
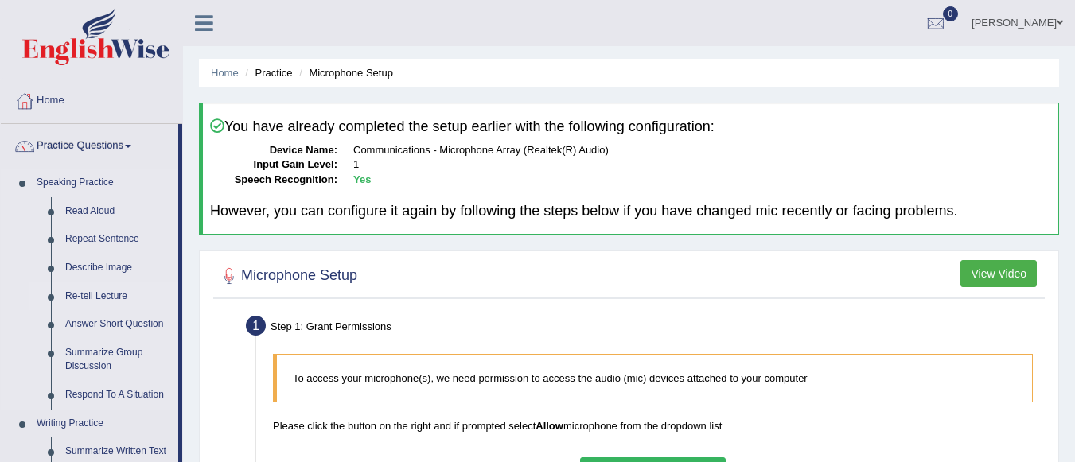
click at [113, 293] on link "Re-tell Lecture" at bounding box center [118, 297] width 120 height 29
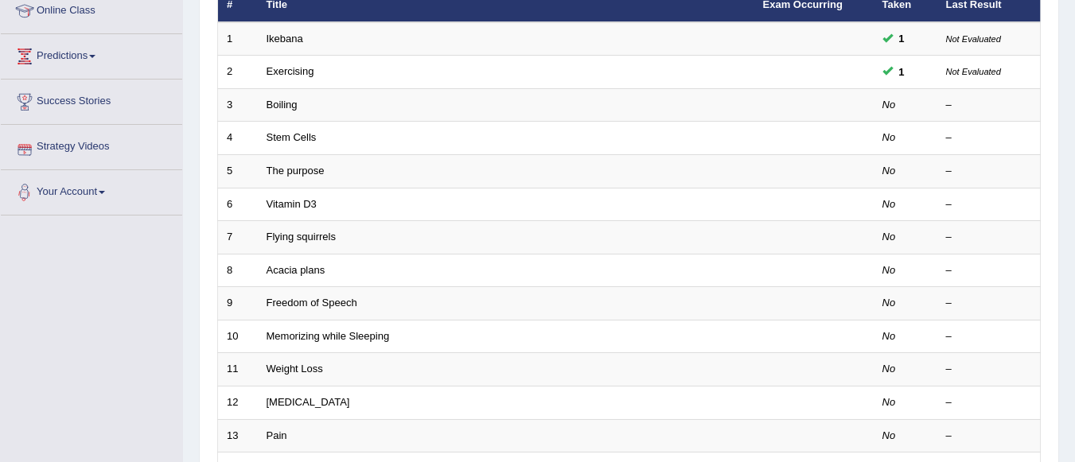
scroll to position [223, 0]
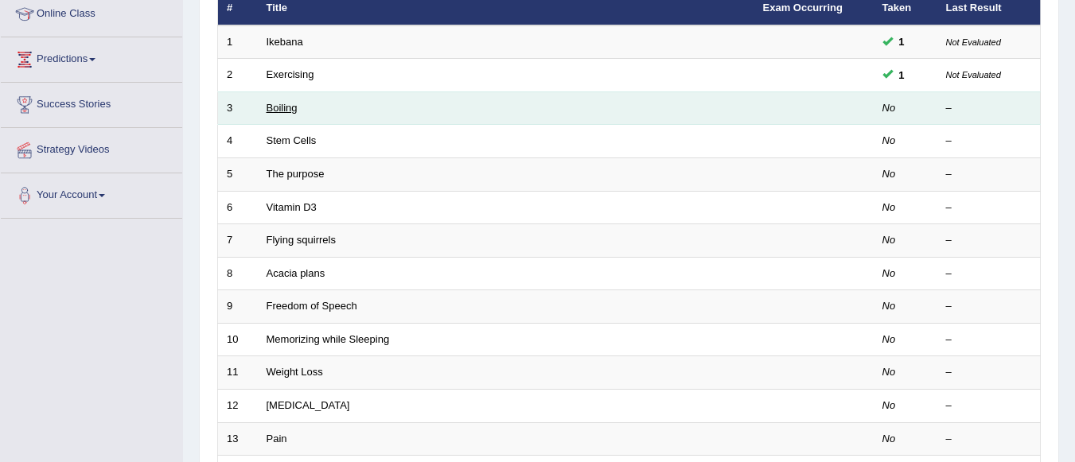
click at [292, 113] on link "Boiling" at bounding box center [282, 108] width 31 height 12
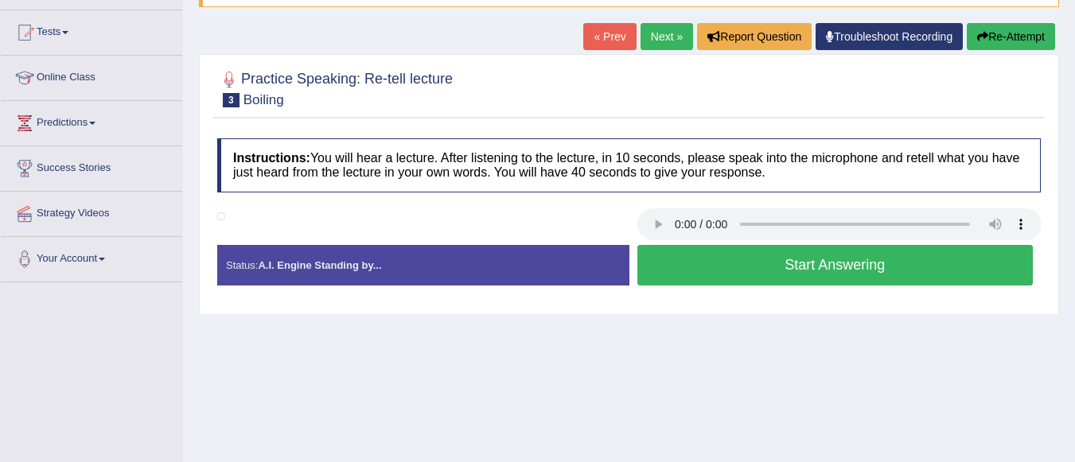
click at [755, 263] on button "Start Answering" at bounding box center [836, 265] width 396 height 41
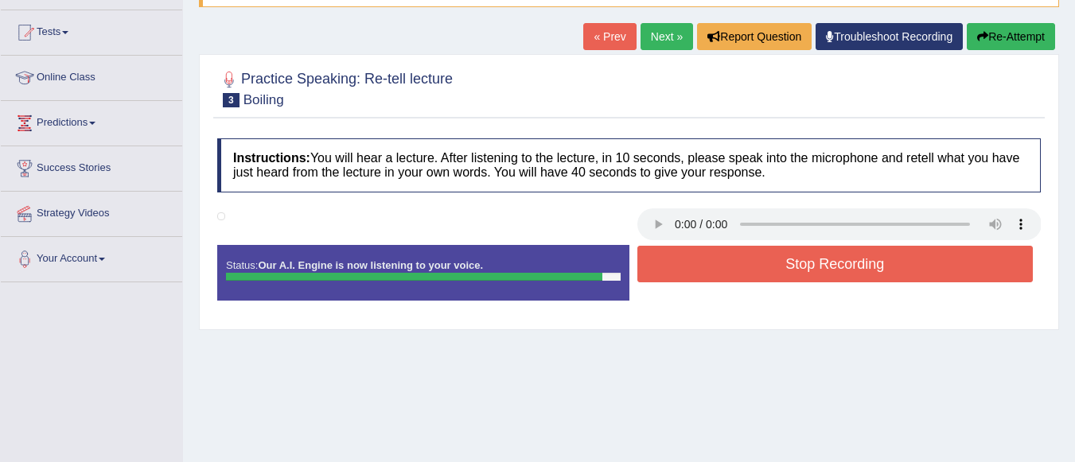
click at [755, 263] on button "Stop Recording" at bounding box center [836, 264] width 396 height 37
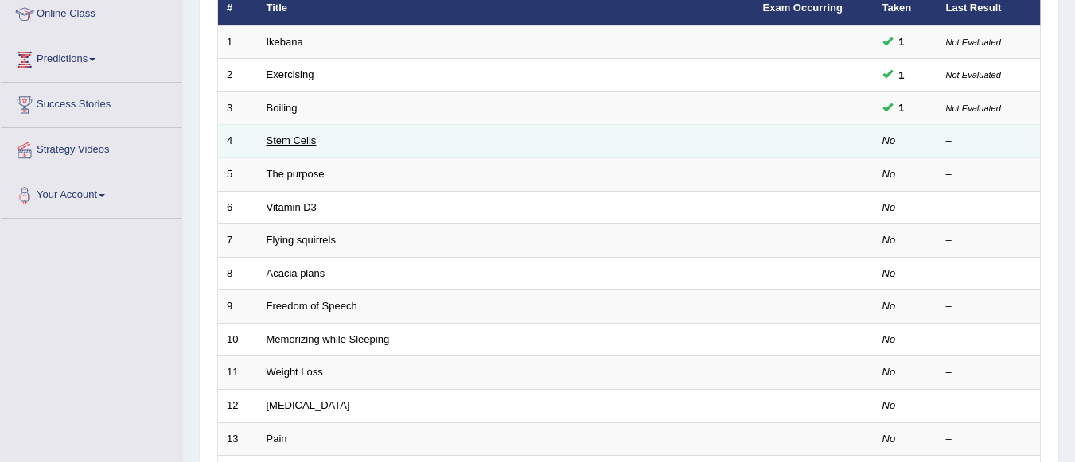
click at [289, 140] on link "Stem Cells" at bounding box center [292, 141] width 50 height 12
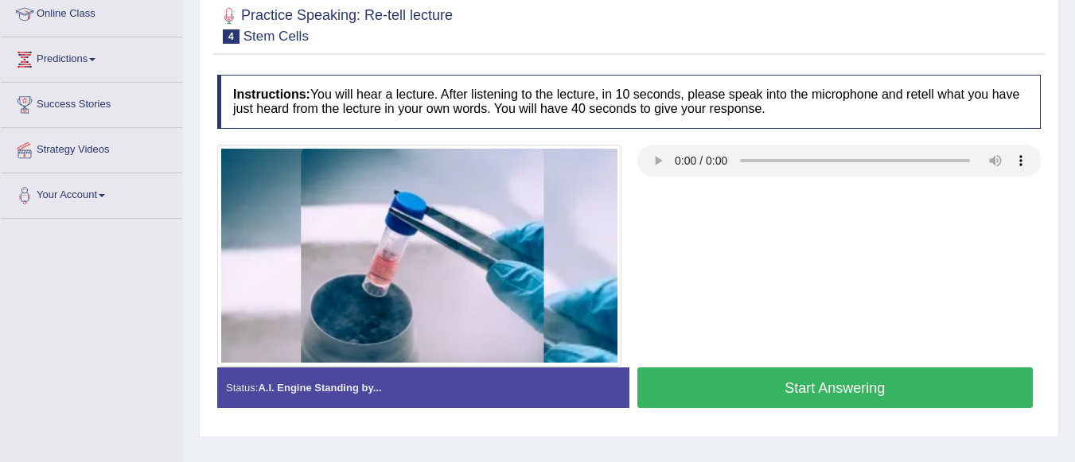
scroll to position [191, 0]
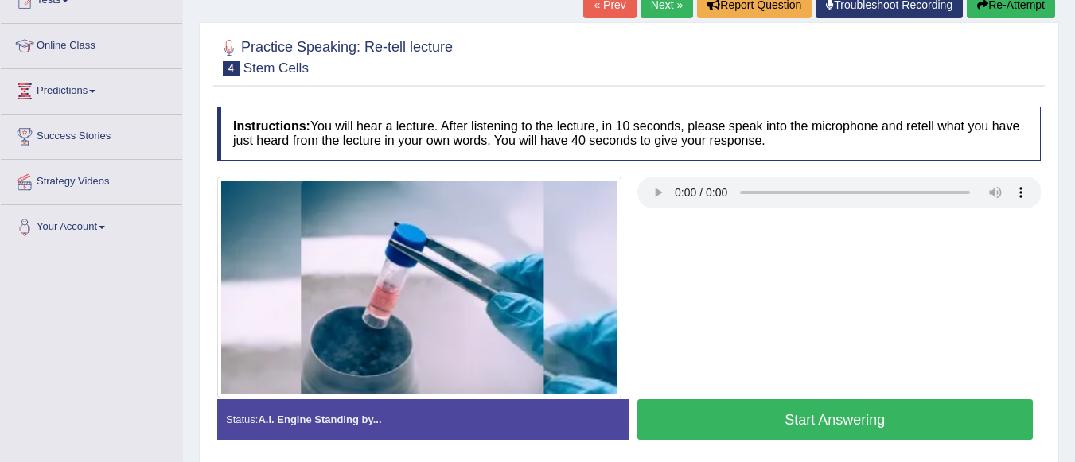
click at [709, 422] on button "Start Answering" at bounding box center [836, 420] width 396 height 41
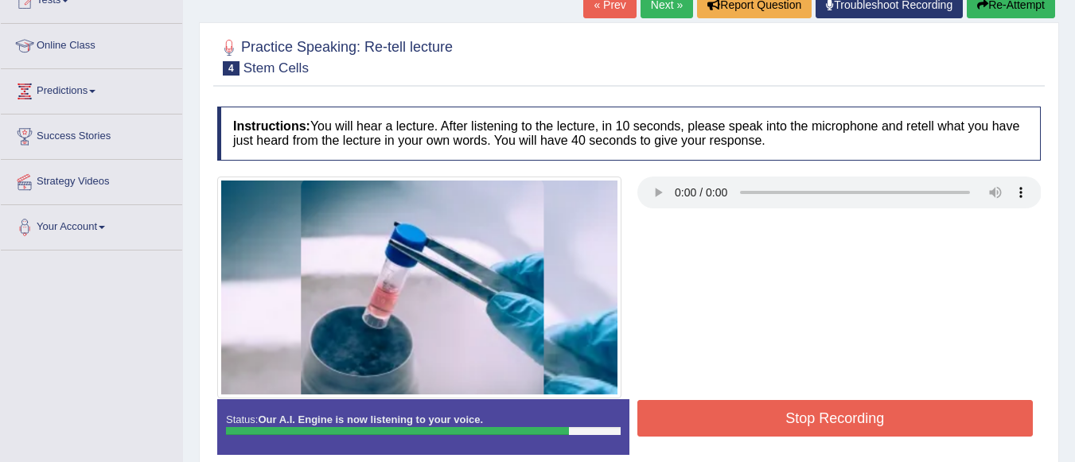
click at [709, 422] on button "Stop Recording" at bounding box center [836, 418] width 396 height 37
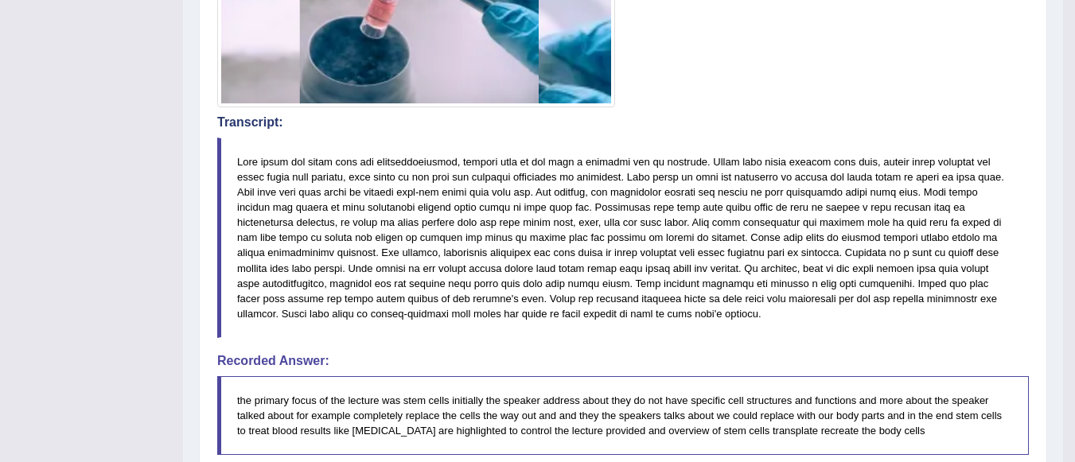
scroll to position [446, 0]
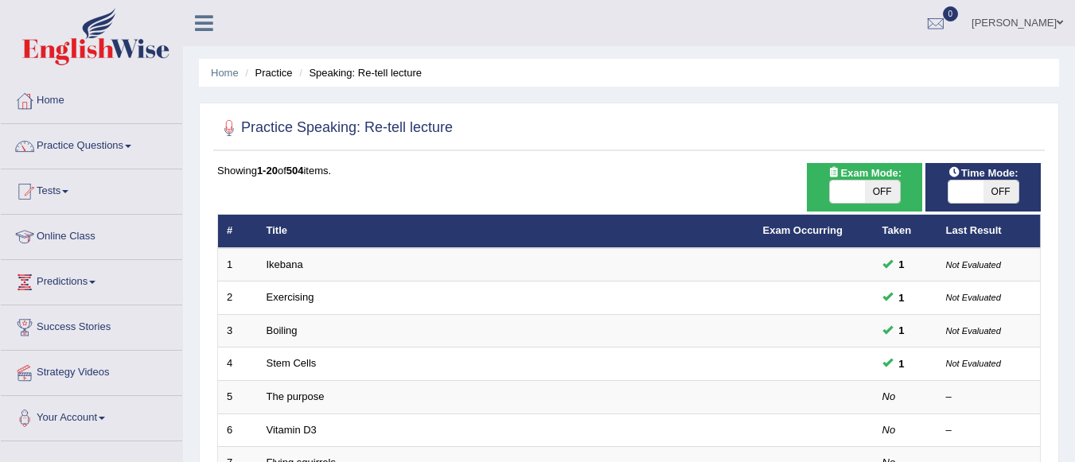
scroll to position [223, 0]
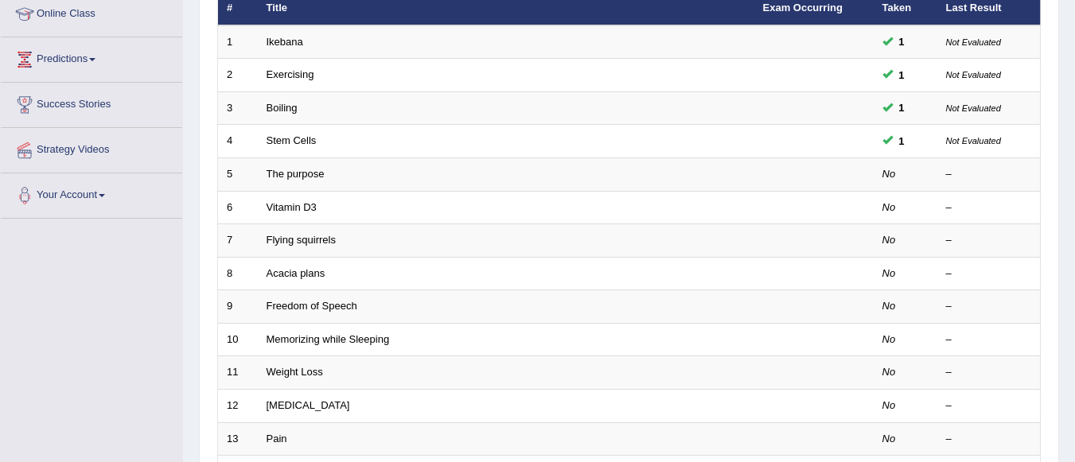
click at [310, 115] on tbody "1 Ikebana 1 Not Evaluated 2 Exercising 1 Not Evaluated 3 Boiling 1 Not Evaluate…" at bounding box center [629, 356] width 823 height 662
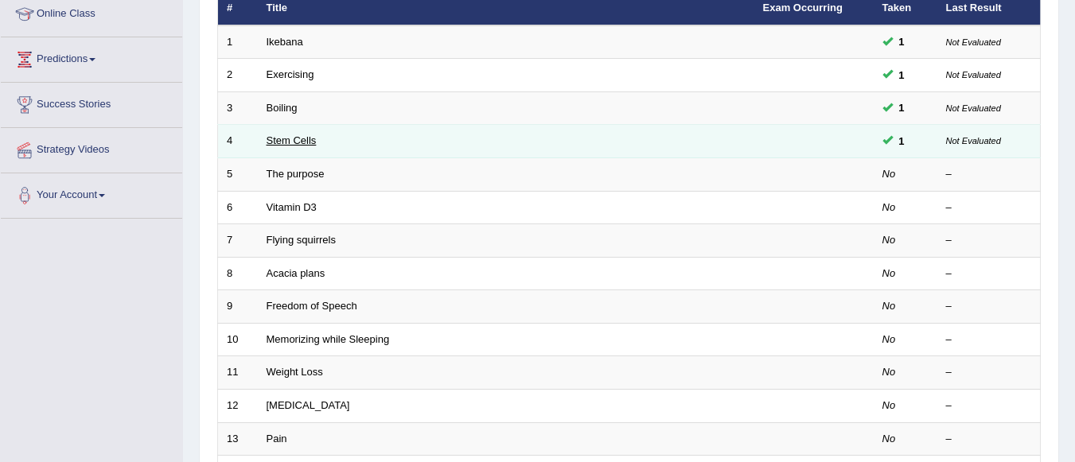
click at [308, 139] on link "Stem Cells" at bounding box center [292, 141] width 50 height 12
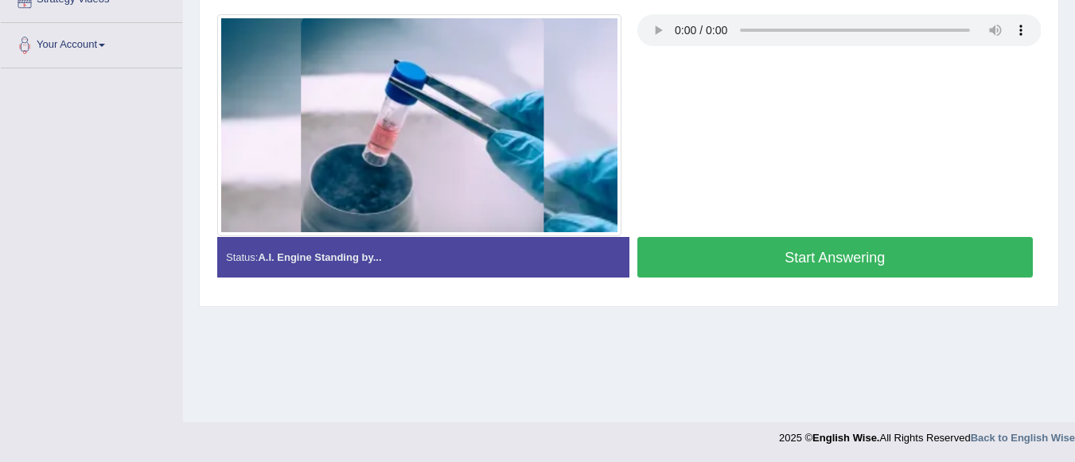
click at [825, 256] on button "Start Answering" at bounding box center [836, 257] width 396 height 41
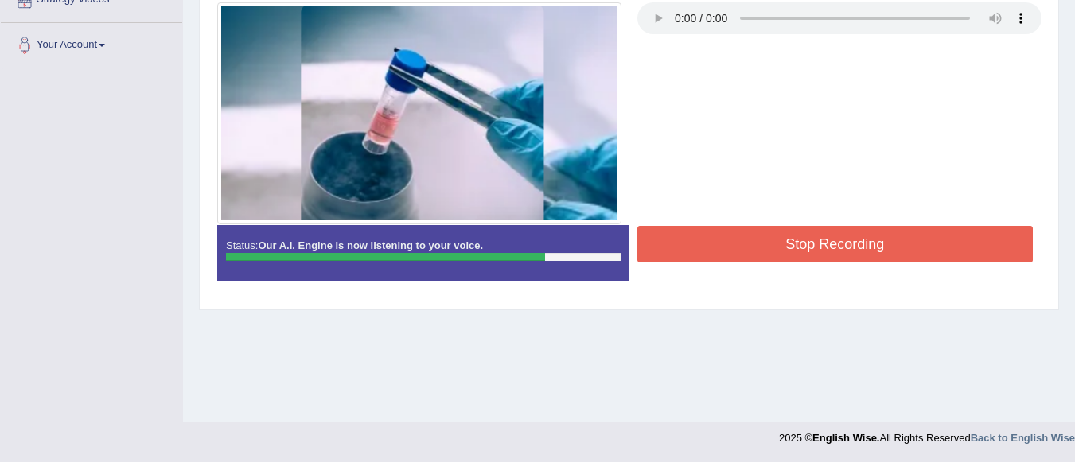
click at [826, 245] on button "Stop Recording" at bounding box center [836, 244] width 396 height 37
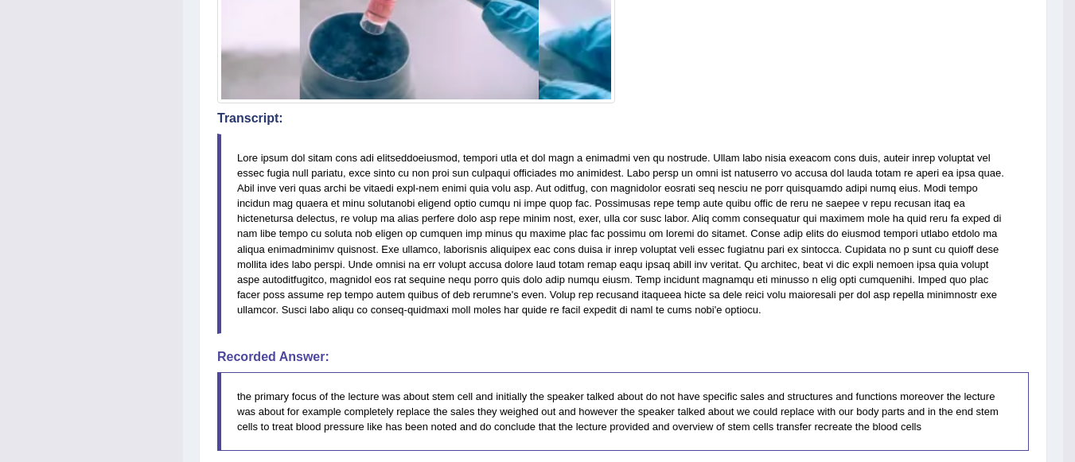
scroll to position [469, 0]
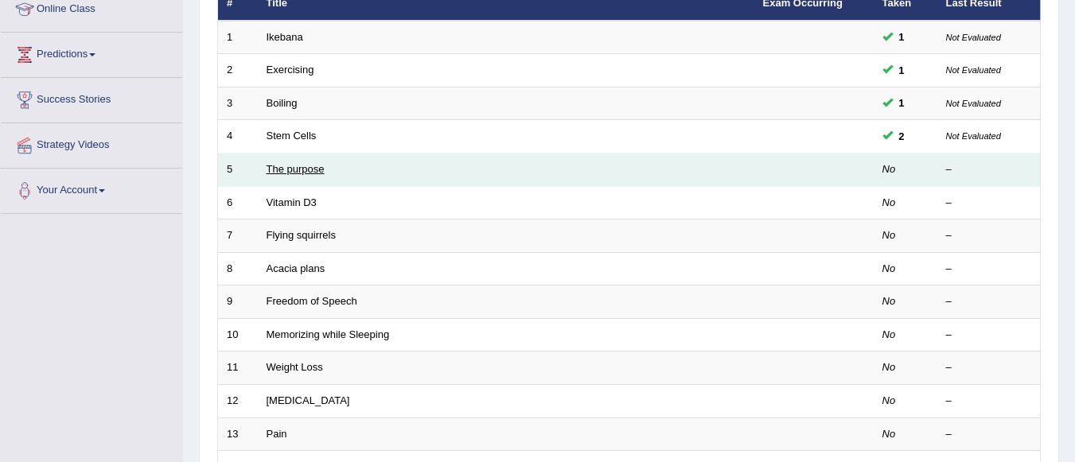
click at [304, 170] on link "The purpose" at bounding box center [296, 169] width 58 height 12
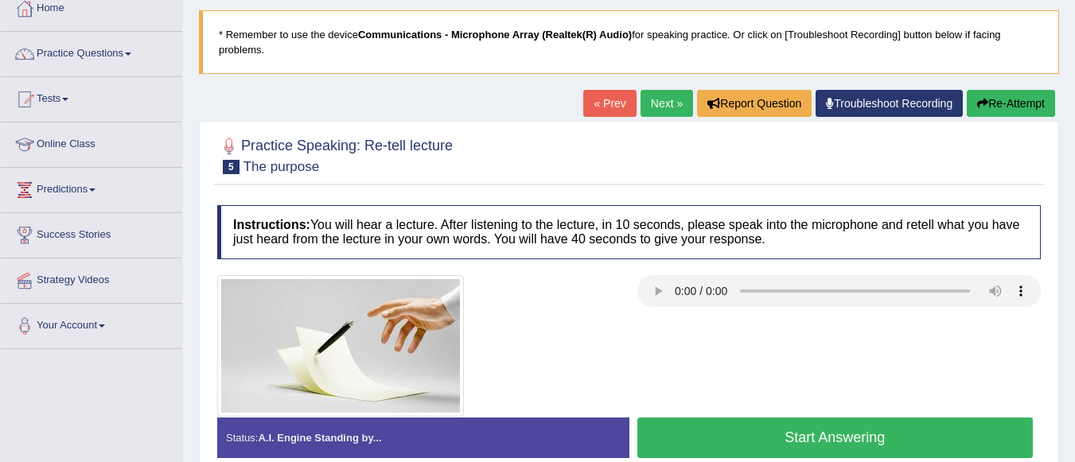
scroll to position [159, 0]
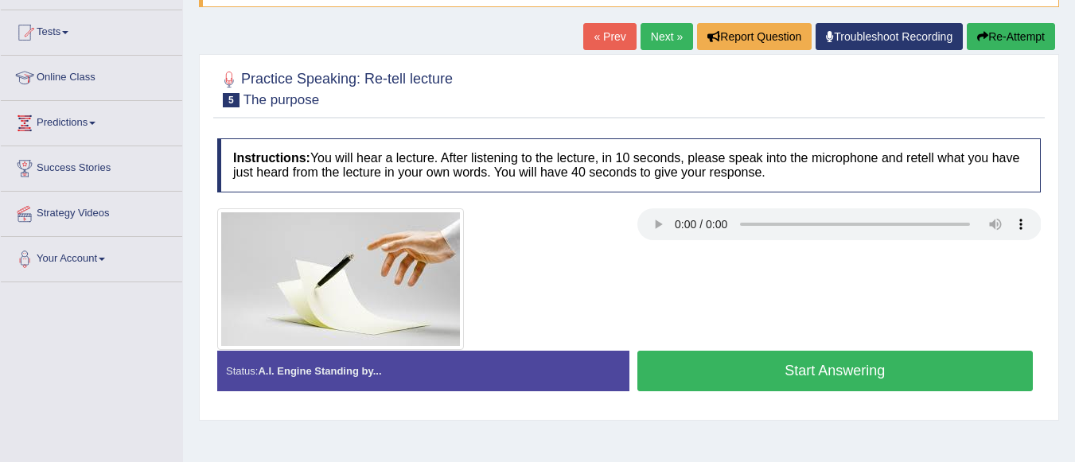
click at [720, 361] on button "Start Answering" at bounding box center [836, 371] width 396 height 41
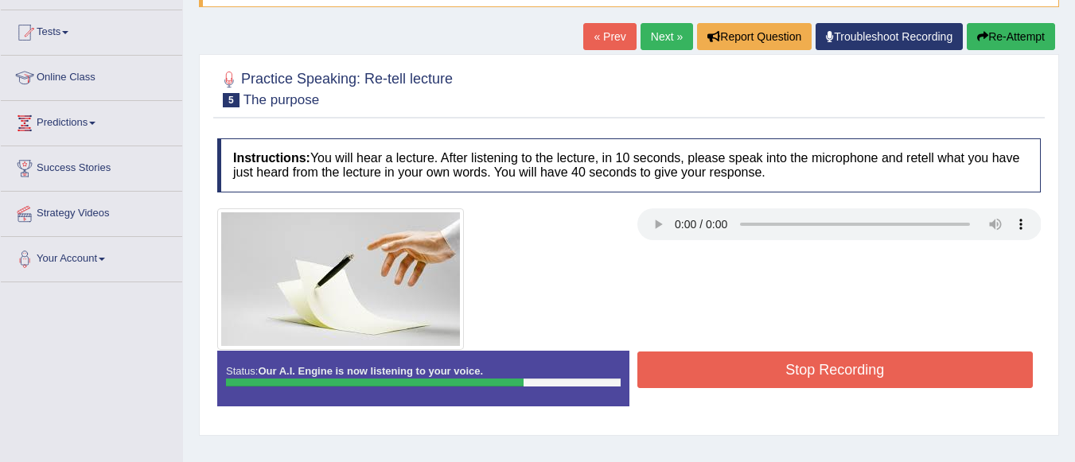
click at [720, 361] on button "Stop Recording" at bounding box center [836, 370] width 396 height 37
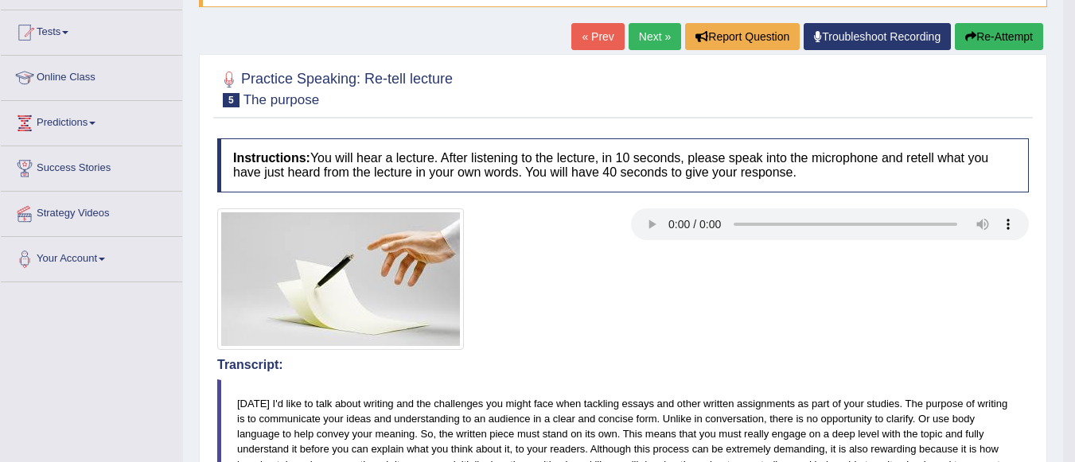
scroll to position [564, 0]
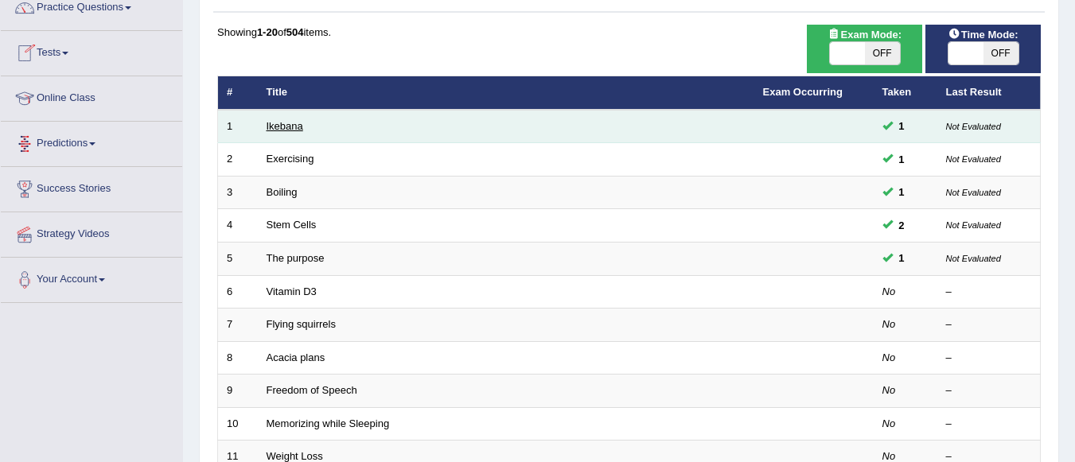
click at [295, 127] on link "Ikebana" at bounding box center [285, 126] width 37 height 12
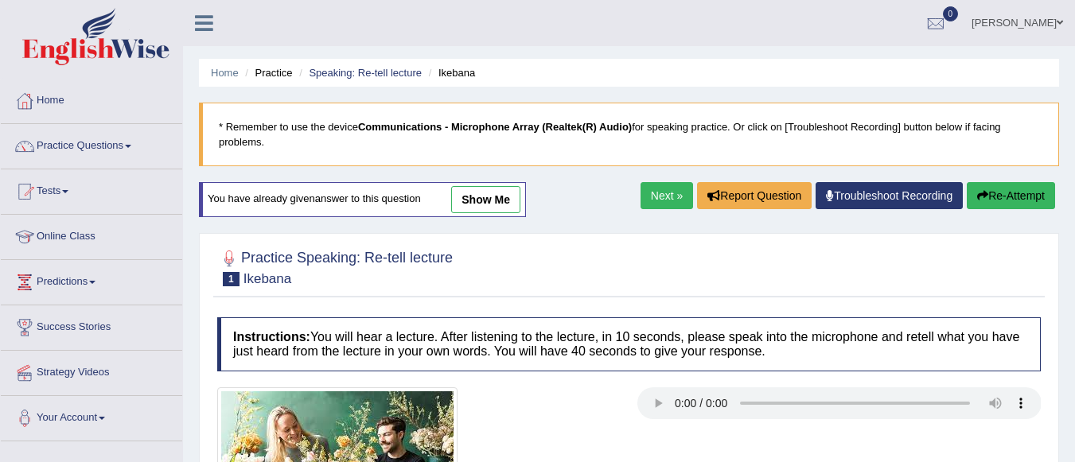
click at [486, 202] on link "show me" at bounding box center [485, 199] width 69 height 27
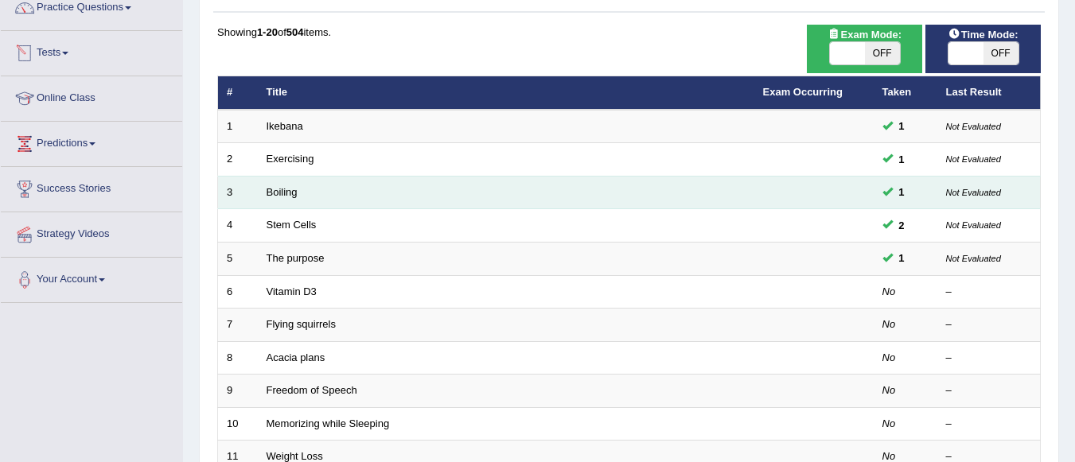
scroll to position [138, 0]
click at [296, 194] on link "Boiling" at bounding box center [282, 192] width 31 height 12
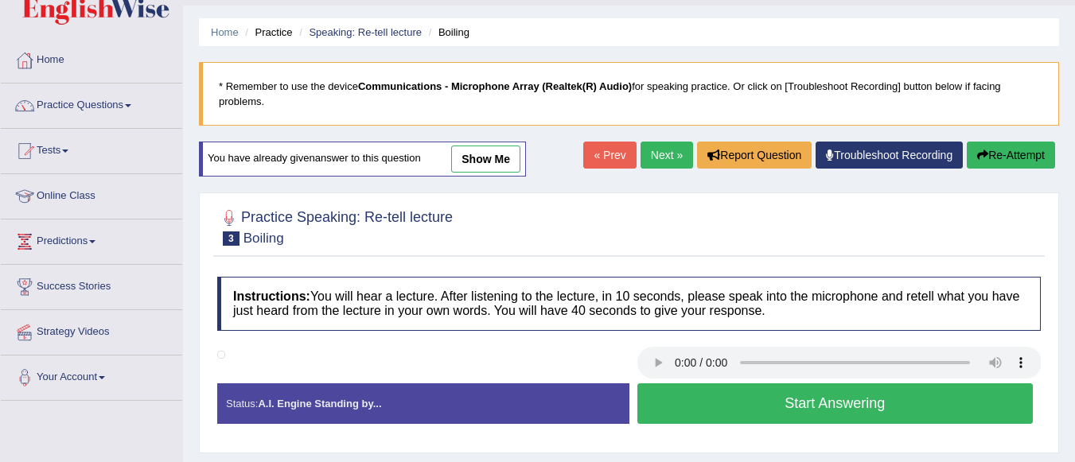
scroll to position [32, 0]
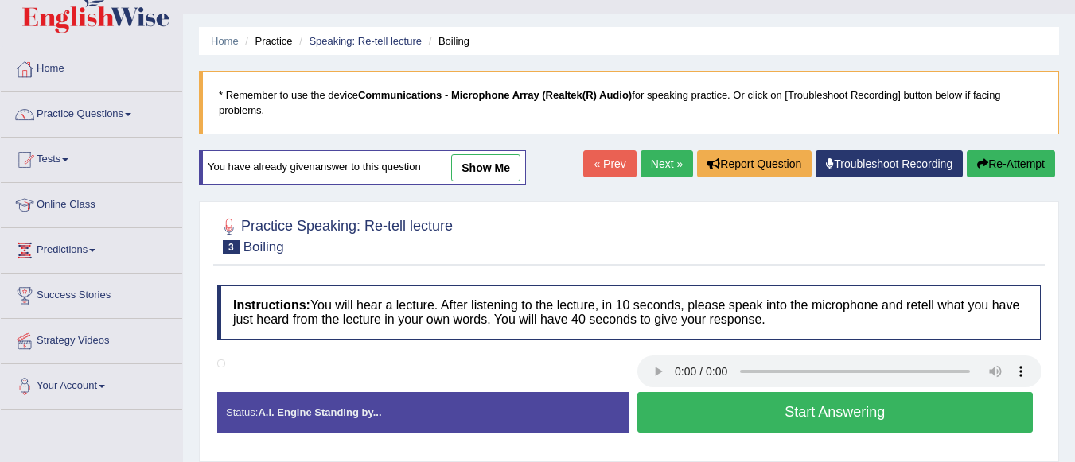
click at [511, 165] on link "show me" at bounding box center [485, 167] width 69 height 27
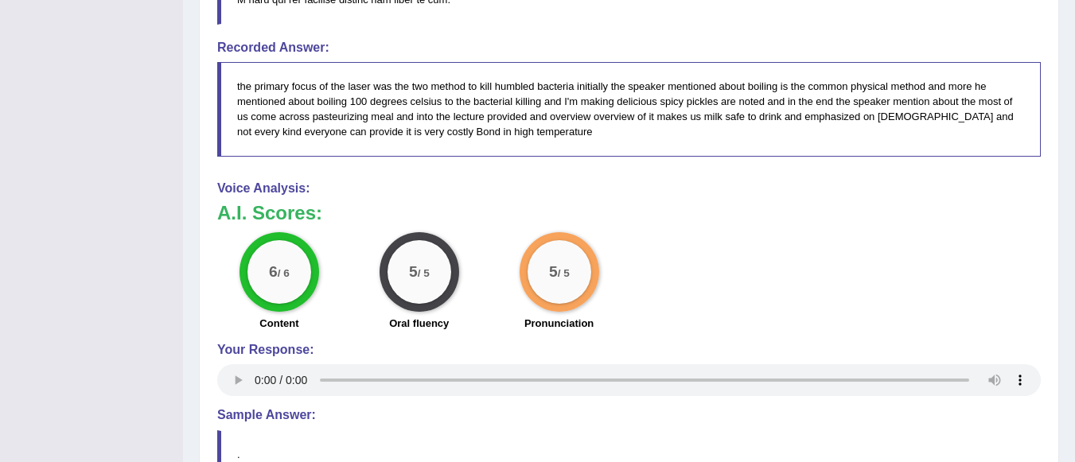
scroll to position [605, 0]
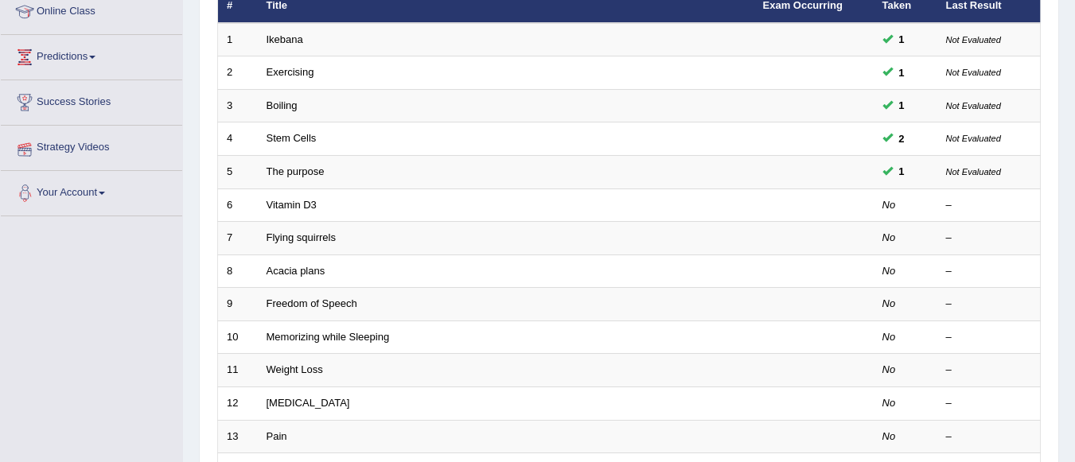
scroll to position [214, 0]
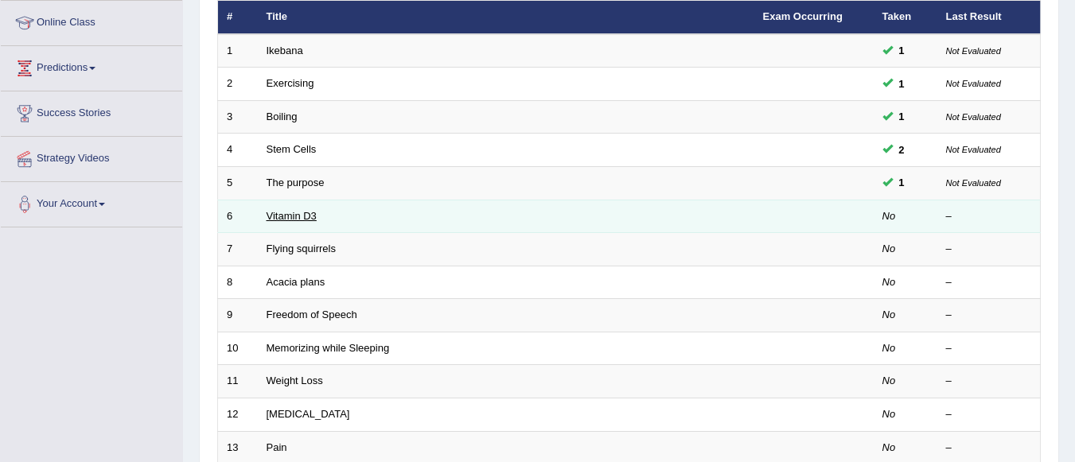
click at [307, 216] on link "Vitamin D3" at bounding box center [292, 216] width 50 height 12
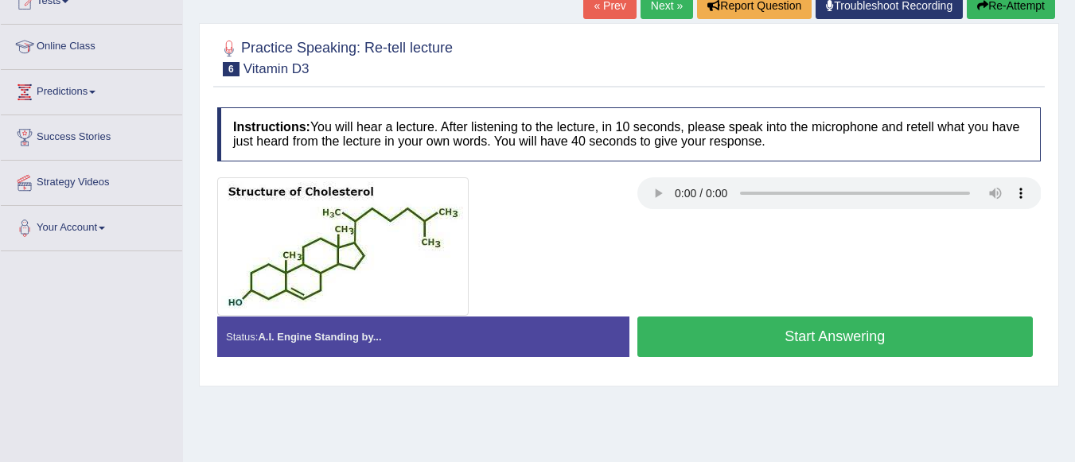
scroll to position [255, 0]
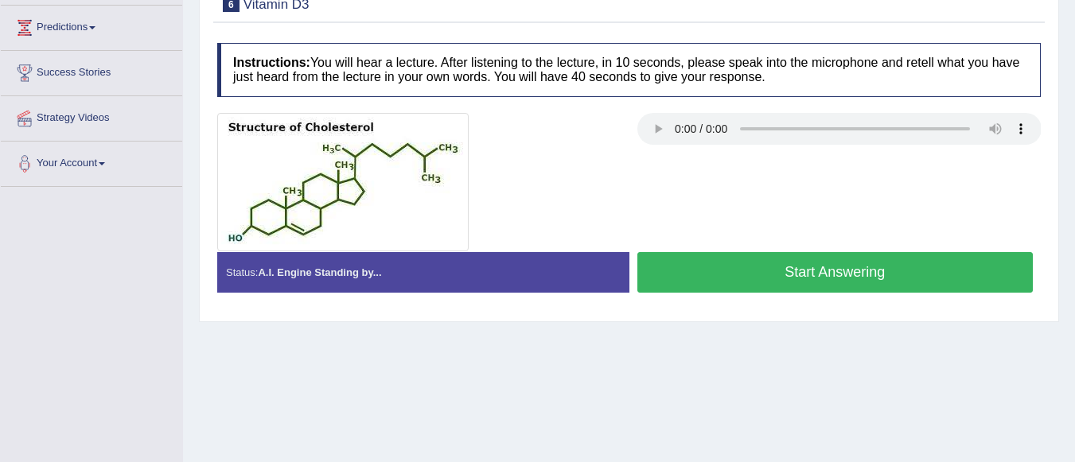
click at [742, 261] on button "Start Answering" at bounding box center [836, 272] width 396 height 41
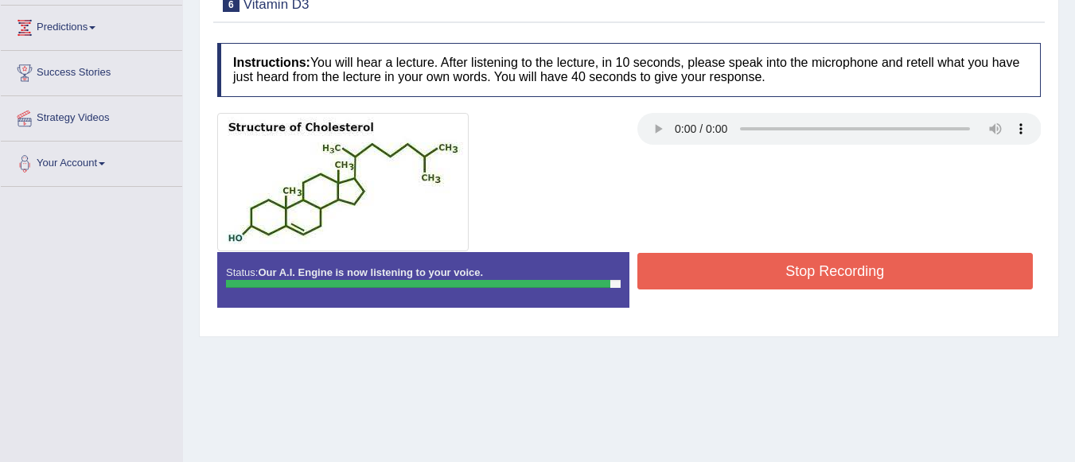
click at [742, 261] on button "Stop Recording" at bounding box center [836, 271] width 396 height 37
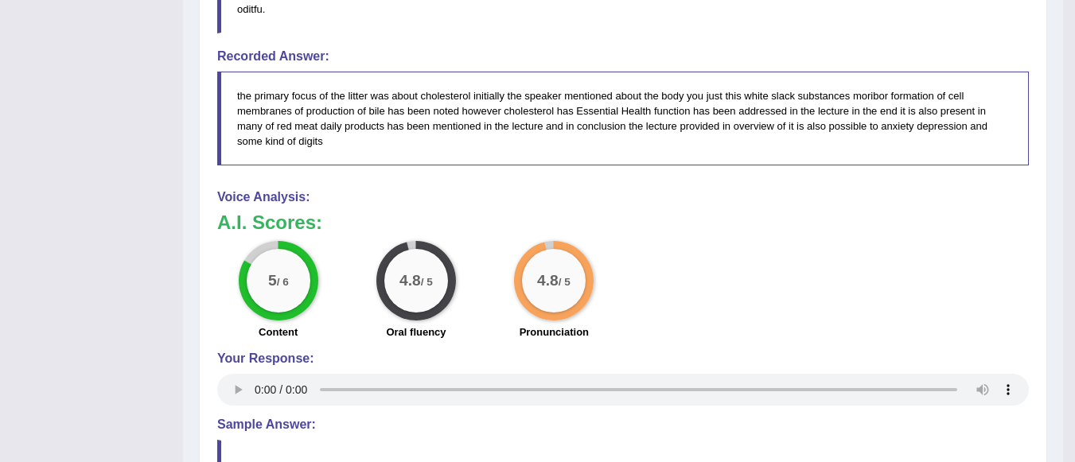
scroll to position [669, 0]
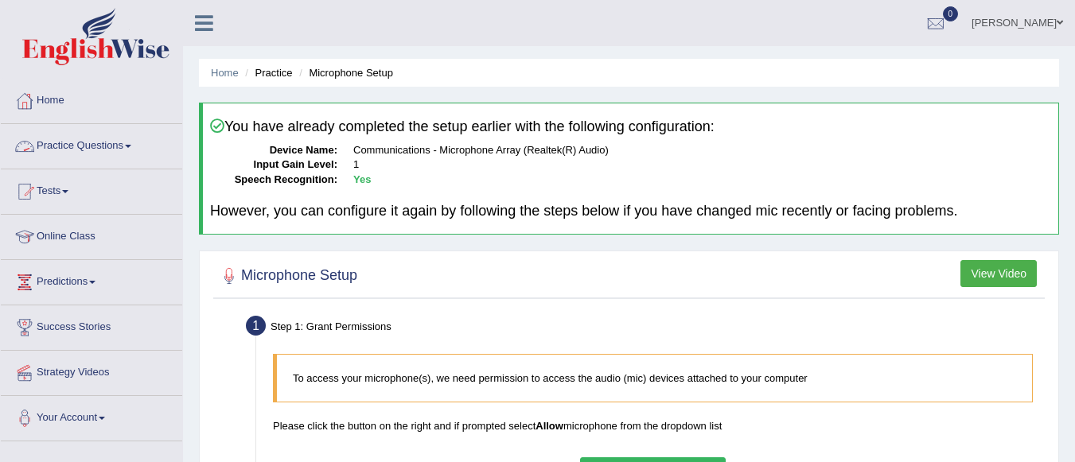
click at [111, 142] on link "Practice Questions" at bounding box center [91, 144] width 181 height 40
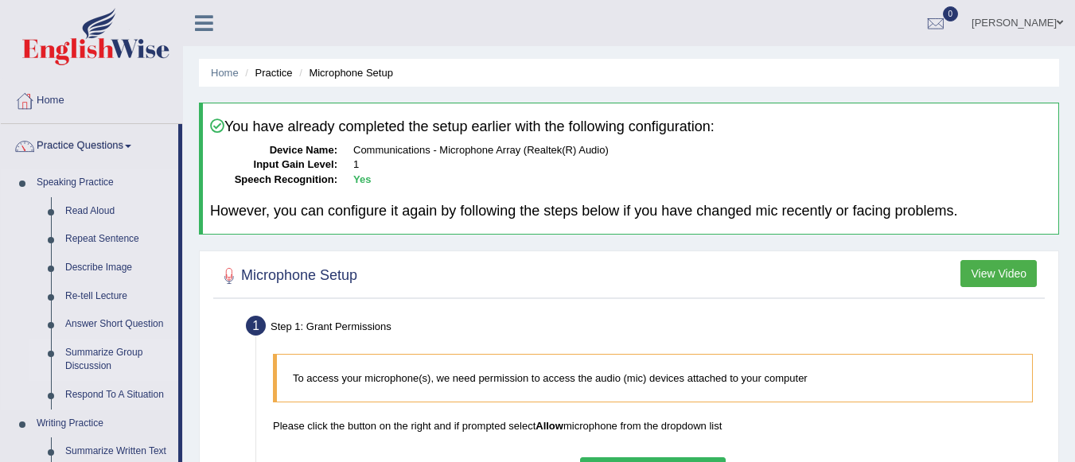
click at [96, 349] on link "Summarize Group Discussion" at bounding box center [118, 360] width 120 height 42
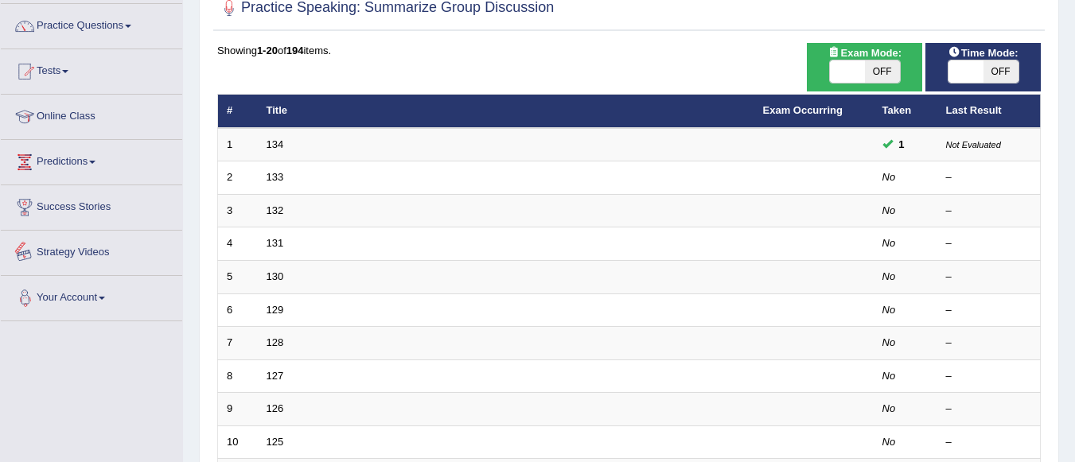
scroll to position [191, 0]
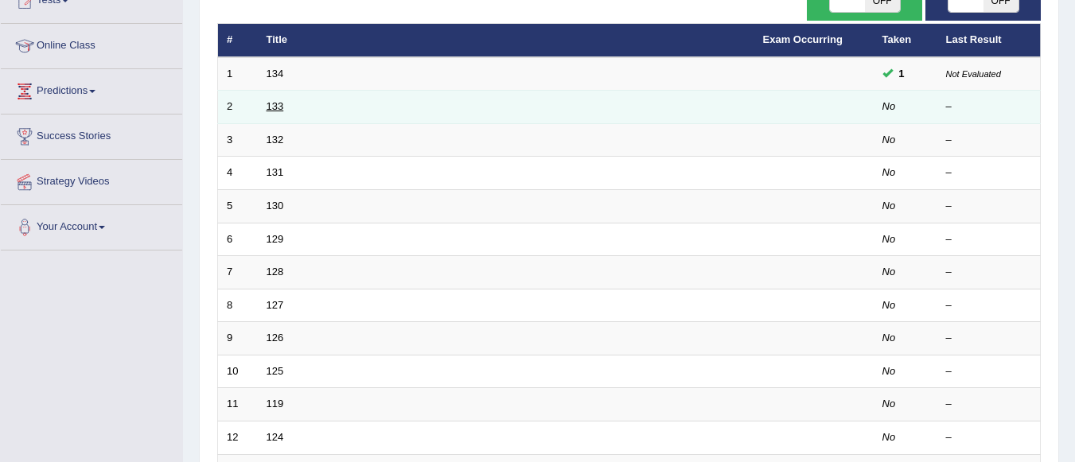
click at [273, 103] on link "133" at bounding box center [276, 106] width 18 height 12
